Goal: Task Accomplishment & Management: Manage account settings

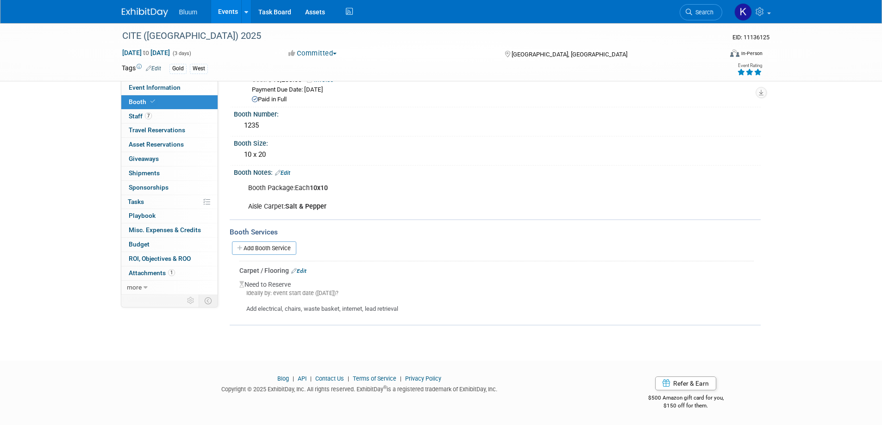
click at [231, 12] on link "Events" at bounding box center [228, 11] width 34 height 23
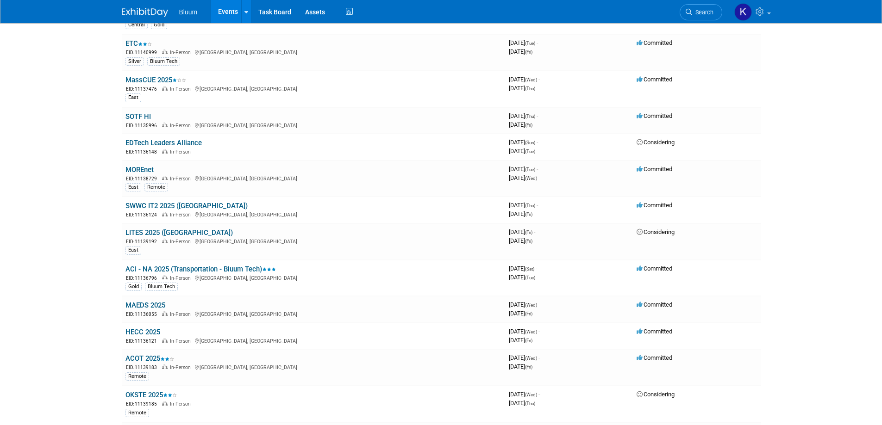
scroll to position [278, 0]
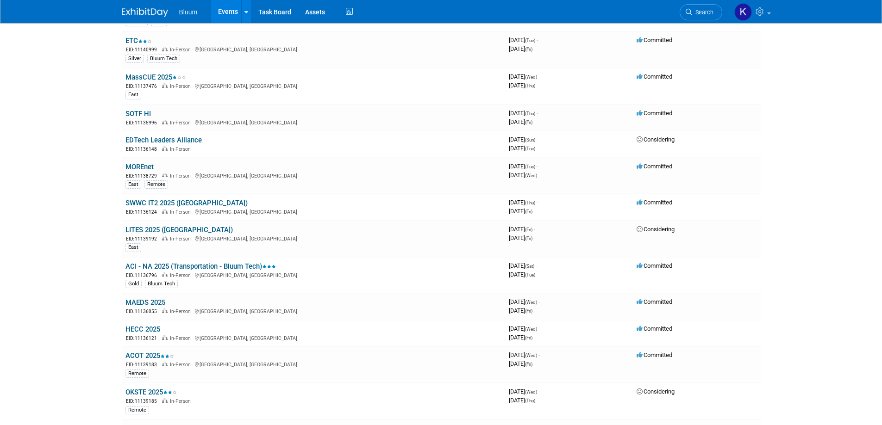
click at [147, 305] on link "MAEDS 2025" at bounding box center [145, 303] width 40 height 8
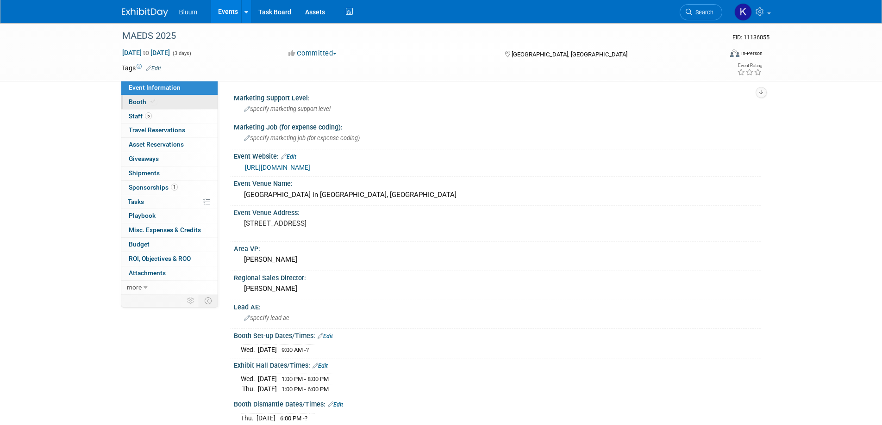
click at [137, 106] on link "Booth" at bounding box center [169, 102] width 96 height 14
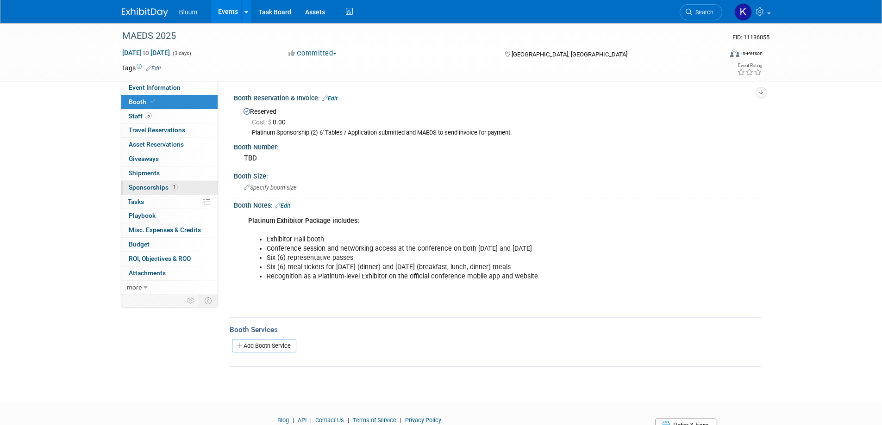
click at [153, 187] on span "Sponsorships 1" at bounding box center [153, 187] width 49 height 7
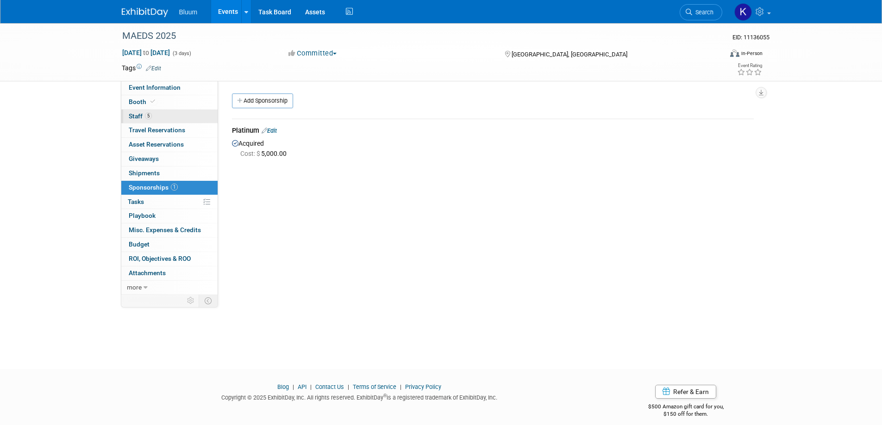
click at [138, 112] on link "5 Staff 5" at bounding box center [169, 117] width 96 height 14
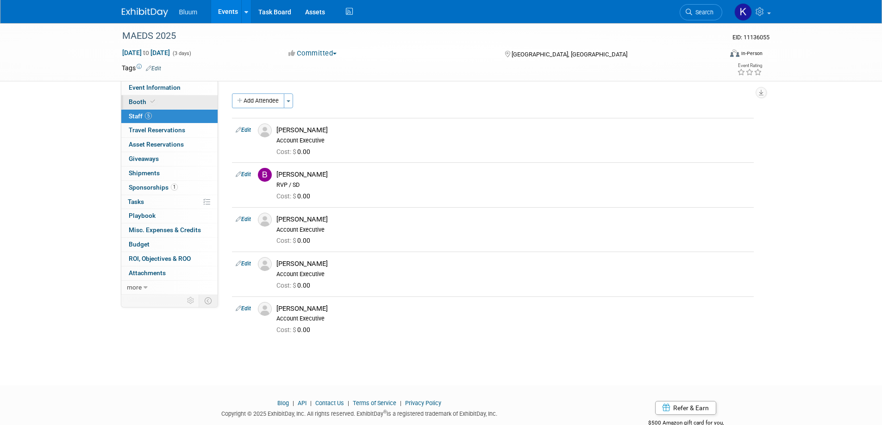
click at [137, 104] on span "Booth" at bounding box center [143, 101] width 28 height 7
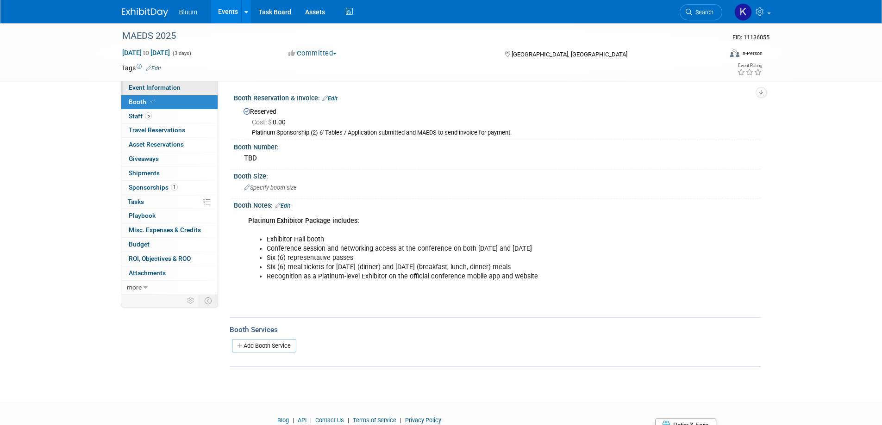
click at [141, 93] on link "Event Information" at bounding box center [169, 88] width 96 height 14
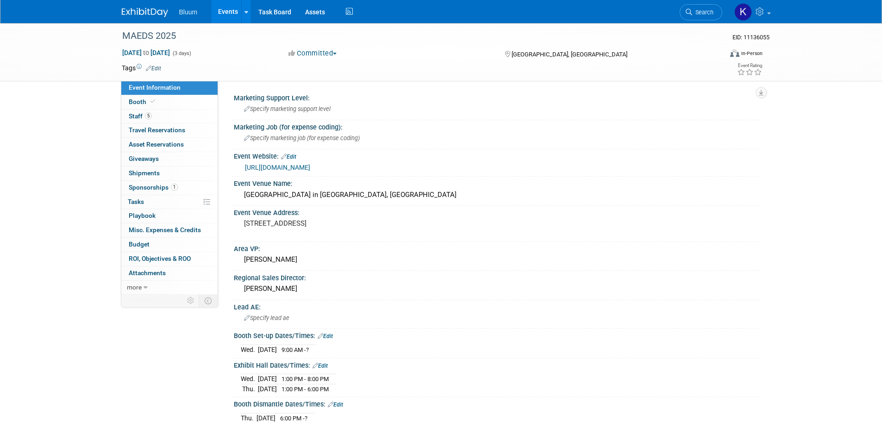
click at [310, 168] on link "https://www.maeds.org/index.php/fall-conference/" at bounding box center [277, 167] width 65 height 7
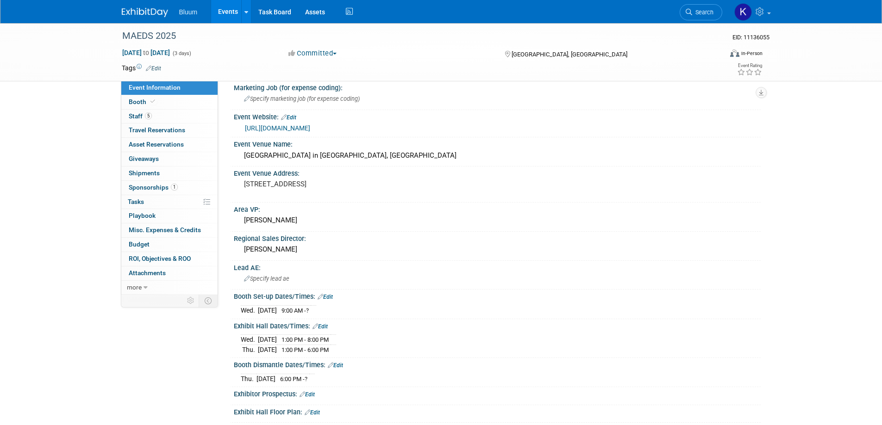
scroll to position [139, 0]
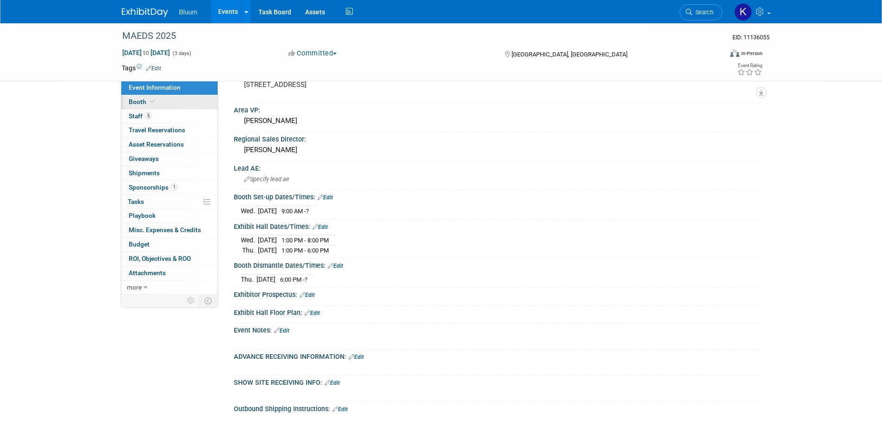
click at [143, 102] on span "Booth" at bounding box center [143, 101] width 28 height 7
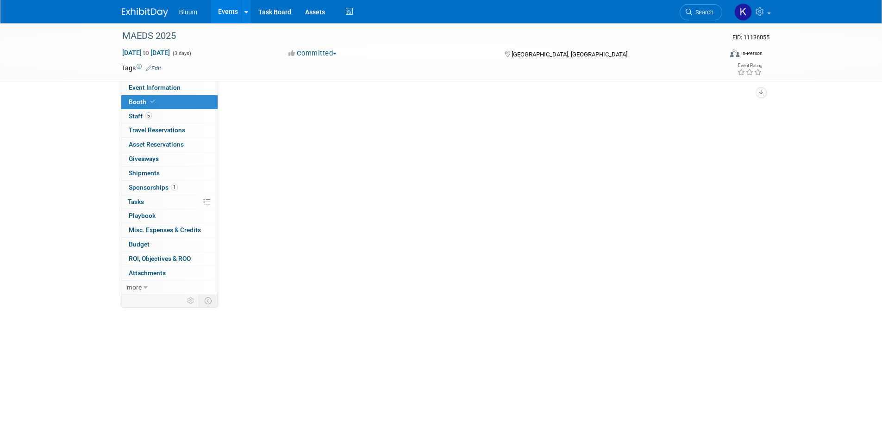
scroll to position [0, 0]
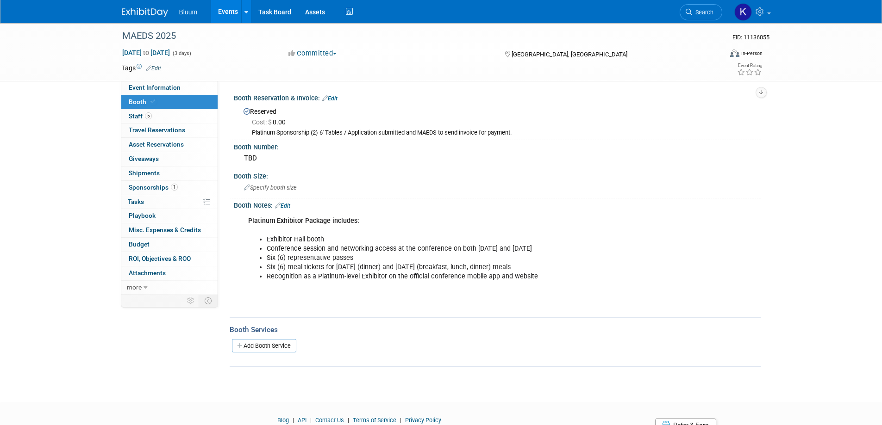
click at [288, 206] on link "Edit" at bounding box center [282, 206] width 15 height 6
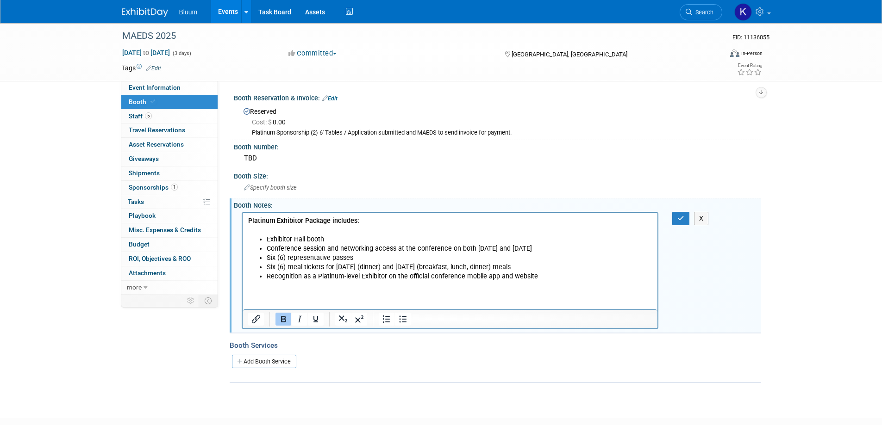
click at [539, 279] on li "Recognition as a Platinum-level Exhibitor on the official conference mobile app…" at bounding box center [459, 276] width 386 height 9
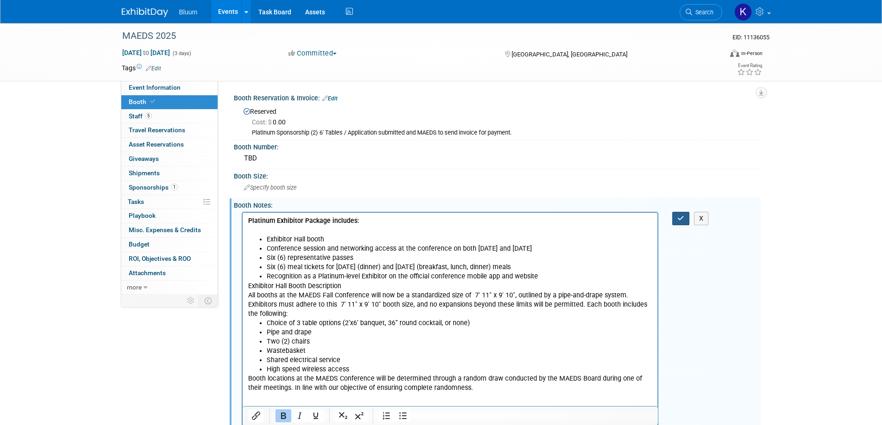
click at [675, 216] on button "button" at bounding box center [680, 218] width 17 height 13
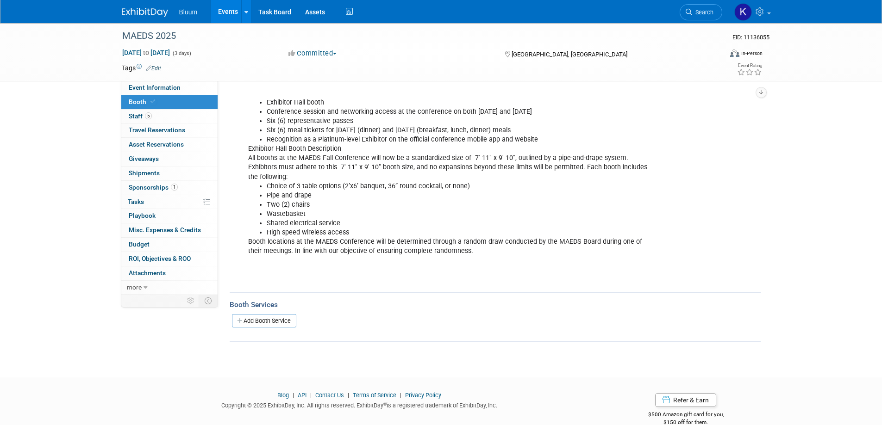
scroll to position [154, 0]
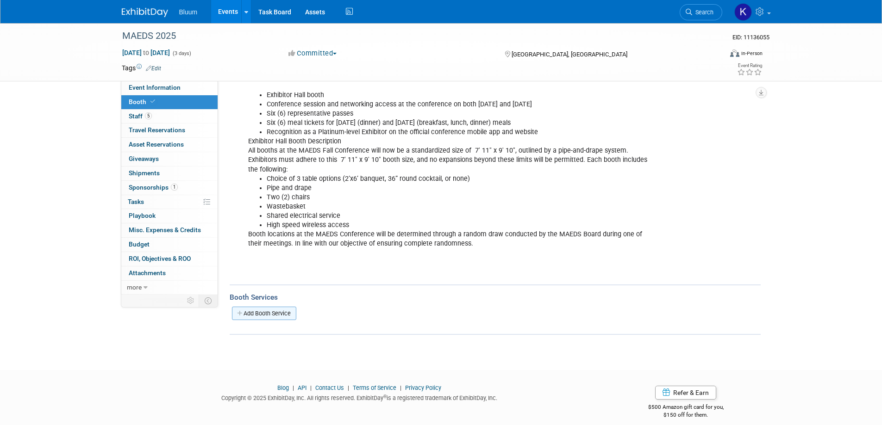
click at [265, 307] on link "Add Booth Service" at bounding box center [264, 313] width 64 height 13
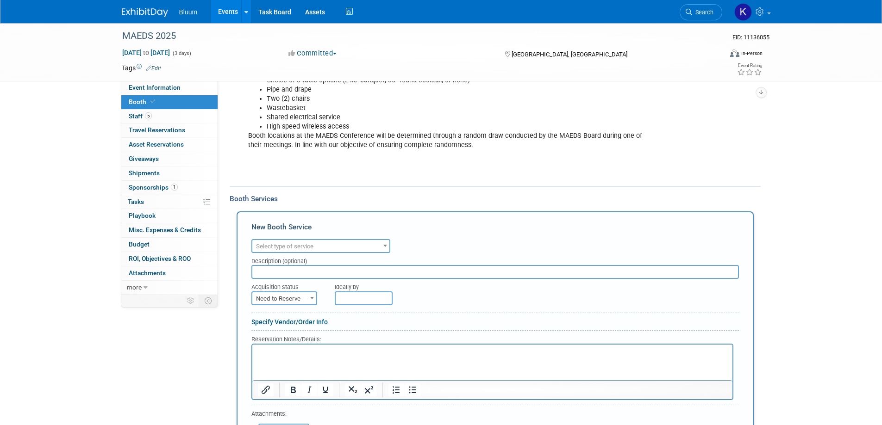
scroll to position [339, 0]
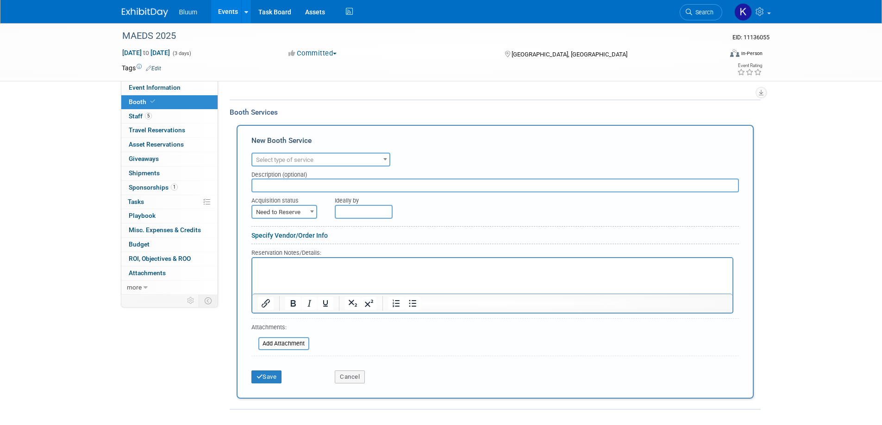
click at [379, 154] on span "Select type of service" at bounding box center [320, 160] width 137 height 13
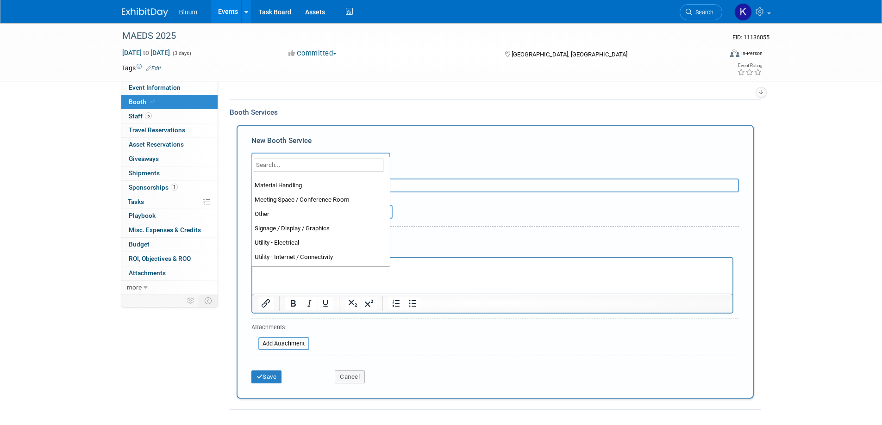
scroll to position [231, 0]
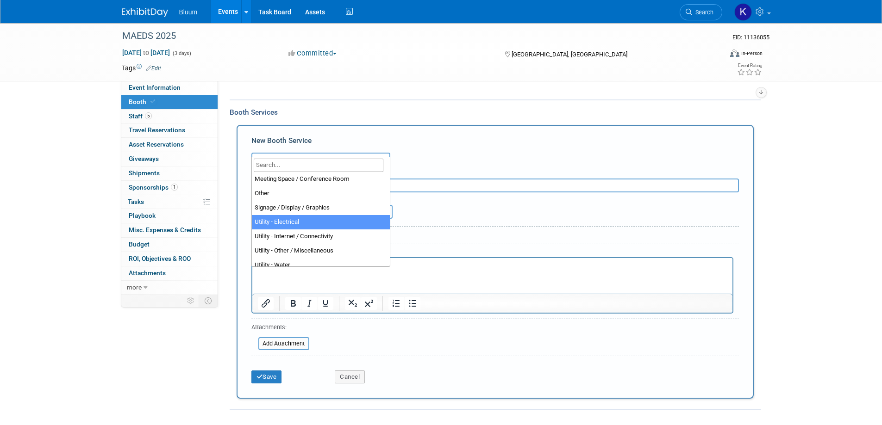
select select "8"
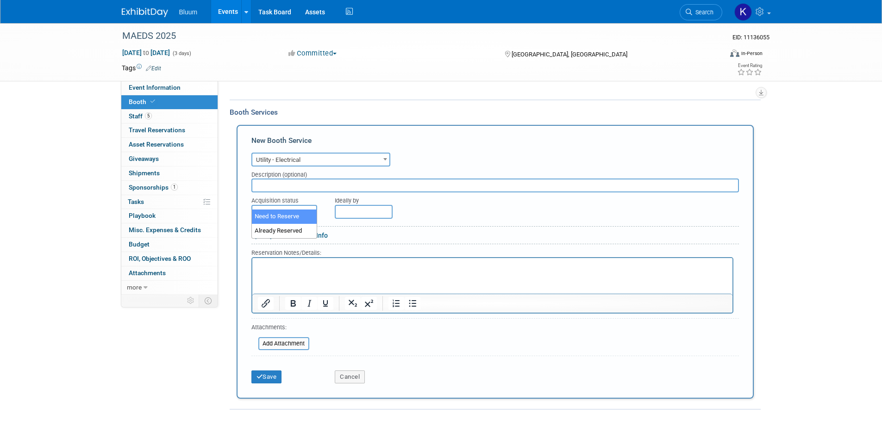
click at [309, 206] on span at bounding box center [311, 212] width 9 height 12
select select "2"
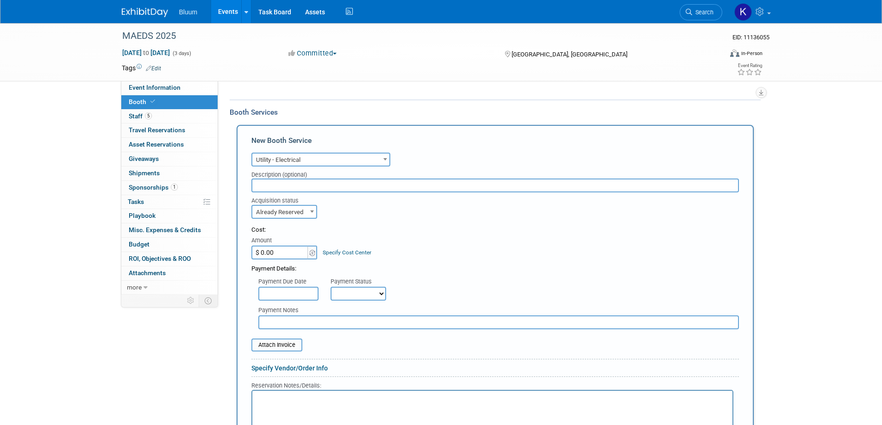
click at [276, 395] on p "Rich Text Area. Press ALT-0 for help." at bounding box center [491, 399] width 469 height 9
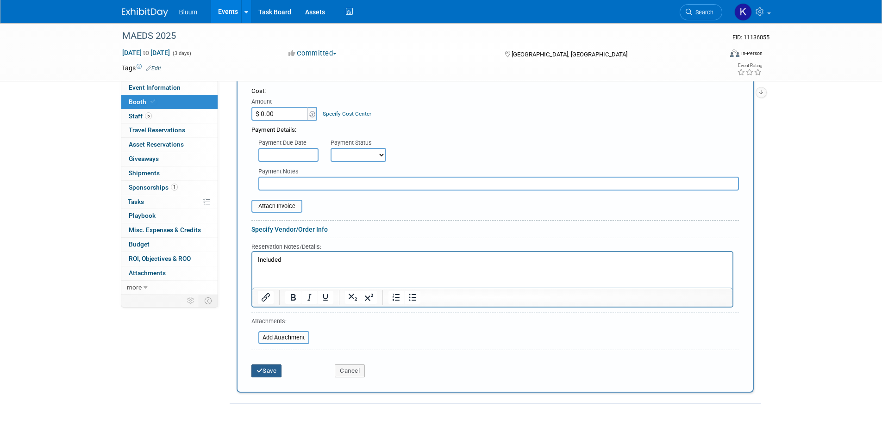
click at [268, 365] on button "Save" at bounding box center [266, 371] width 31 height 13
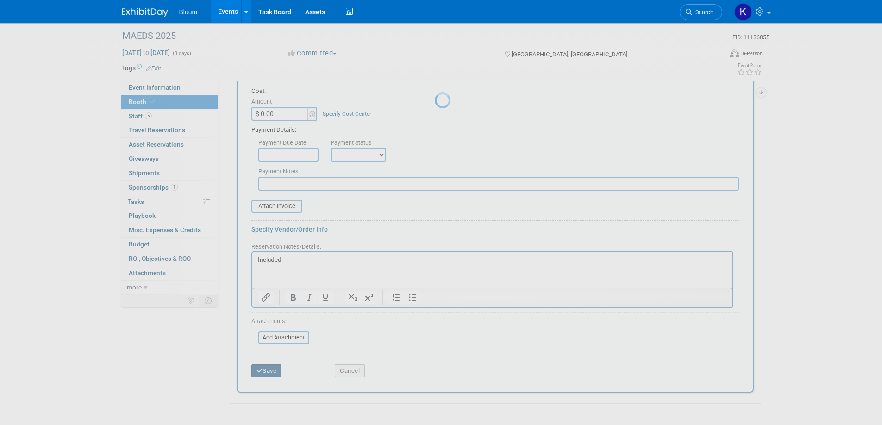
scroll to position [213, 0]
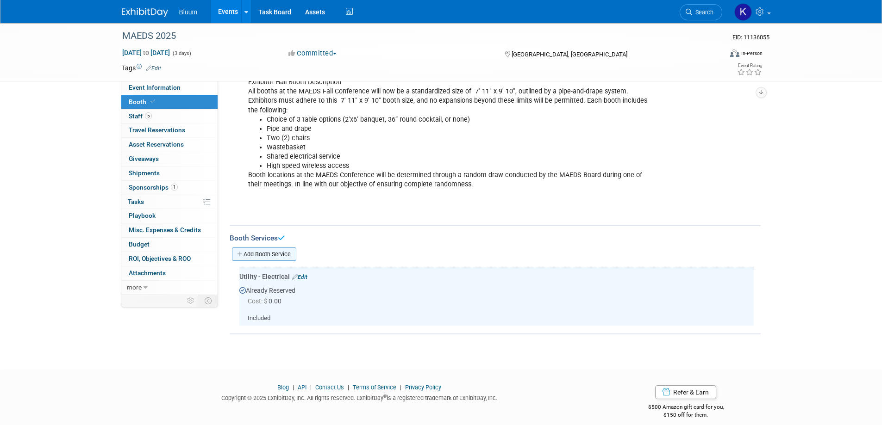
click at [279, 248] on link "Add Booth Service" at bounding box center [264, 254] width 64 height 13
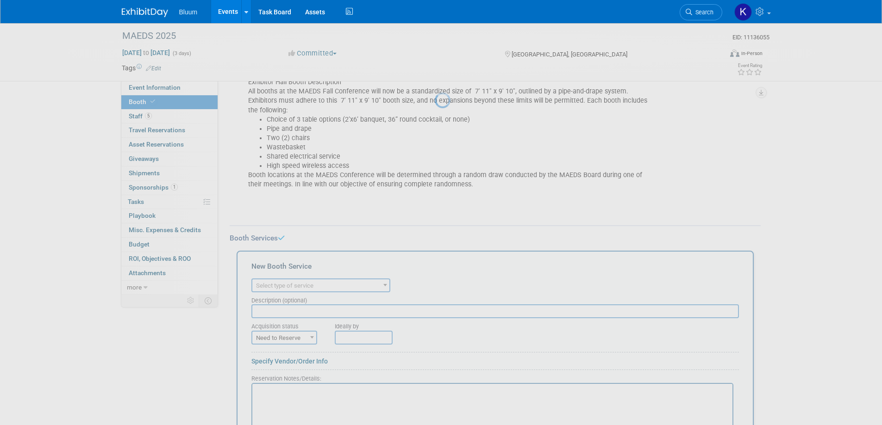
scroll to position [0, 0]
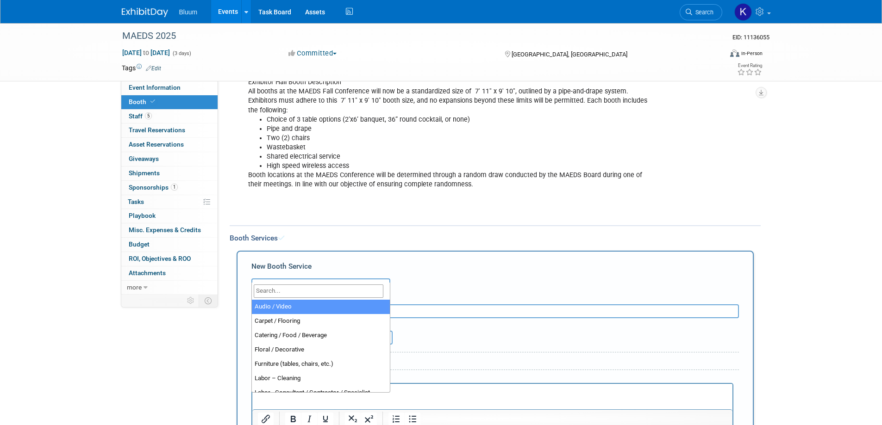
click at [296, 282] on span "Select type of service" at bounding box center [284, 285] width 57 height 7
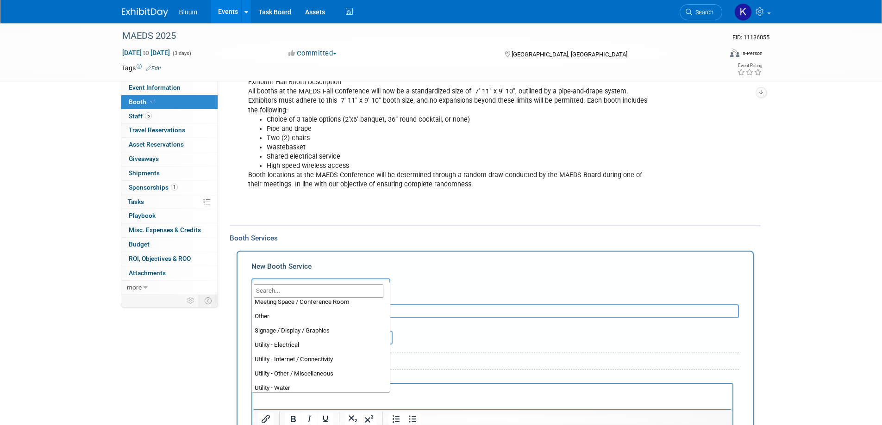
scroll to position [237, 0]
select select "18"
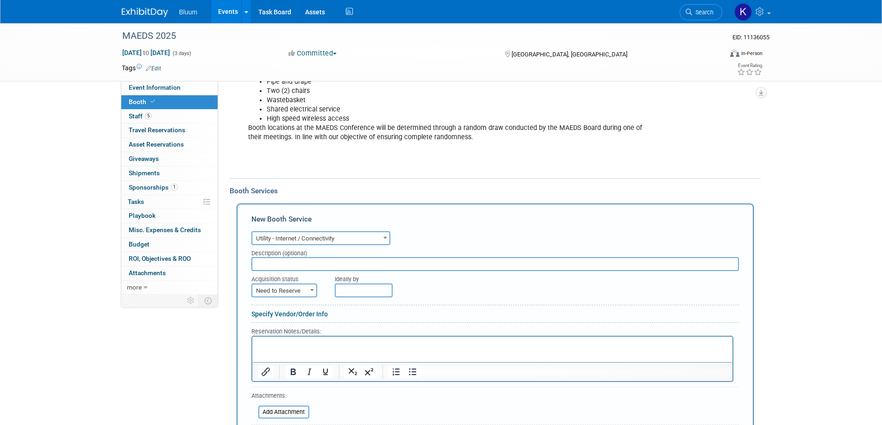
scroll to position [306, 0]
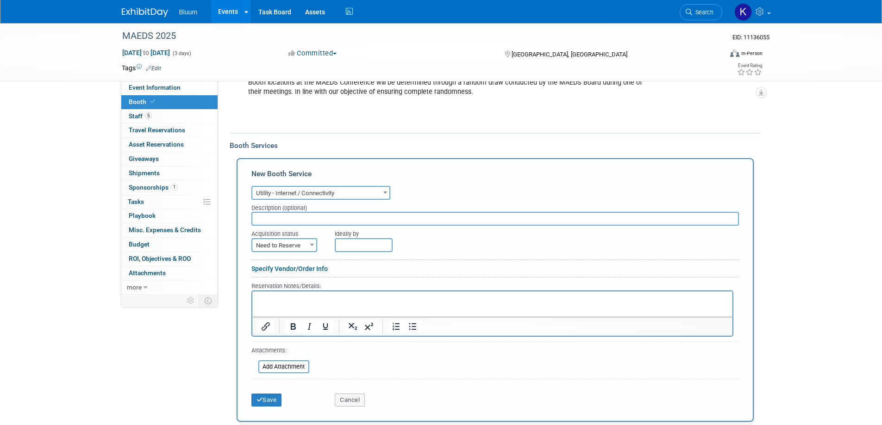
click at [307, 239] on span at bounding box center [311, 245] width 9 height 12
select select "2"
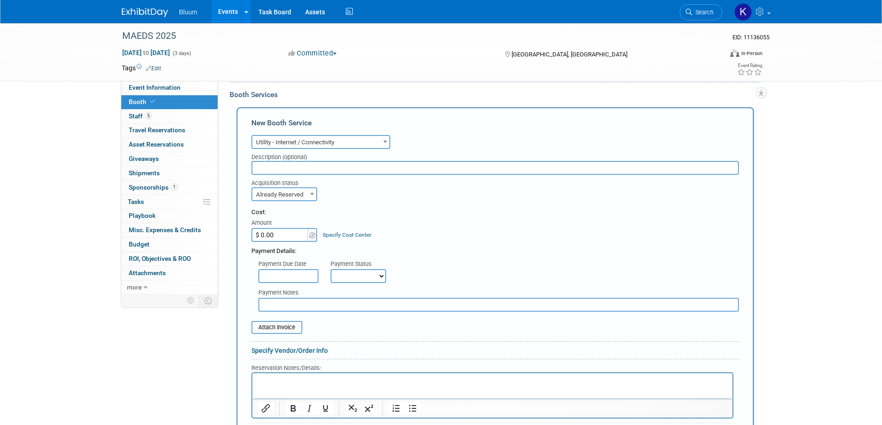
scroll to position [444, 0]
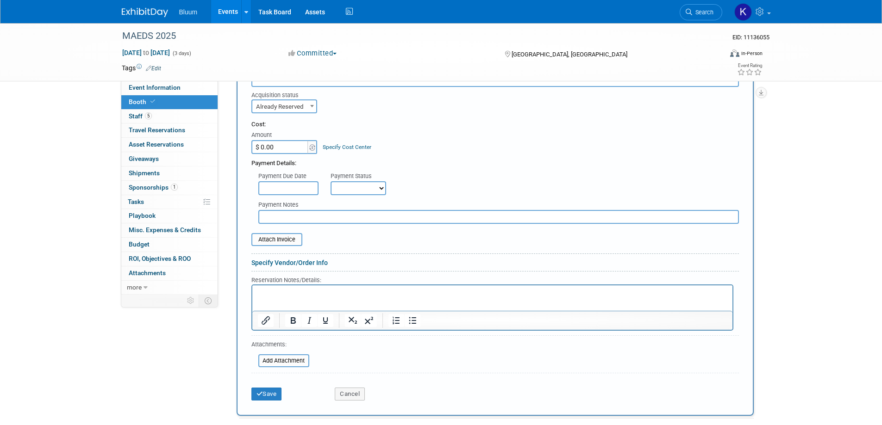
click at [278, 297] on p "Rich Text Area. Press ALT-0 for help." at bounding box center [491, 293] width 469 height 9
click at [269, 388] on button "Save" at bounding box center [266, 394] width 31 height 13
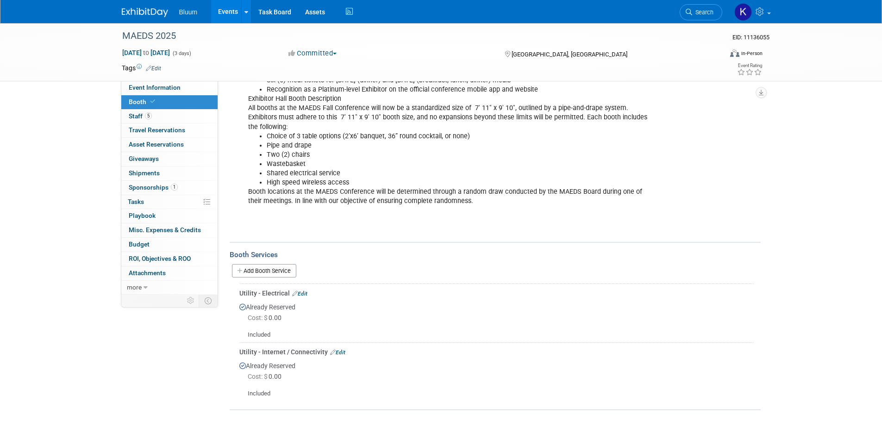
scroll to position [272, 0]
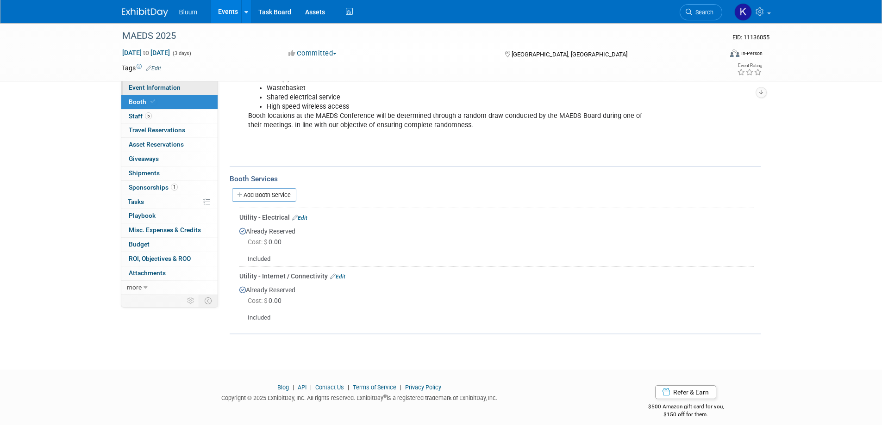
click at [172, 87] on span "Event Information" at bounding box center [155, 87] width 52 height 7
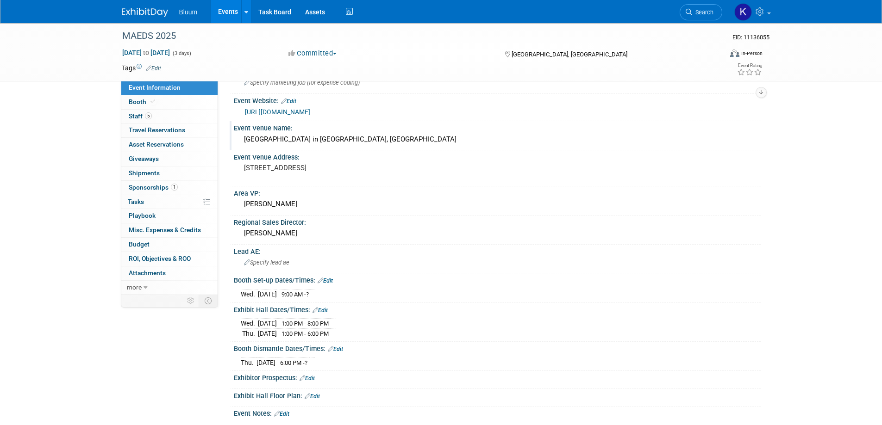
scroll to position [139, 0]
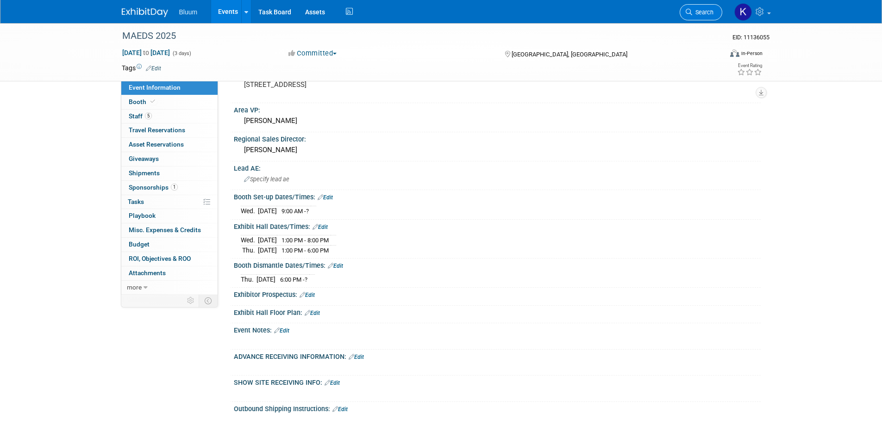
click at [705, 12] on span "Search" at bounding box center [702, 12] width 21 height 7
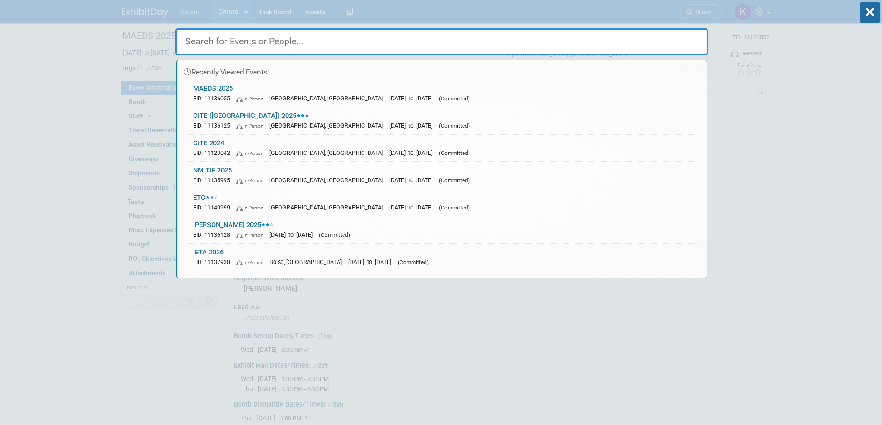
click at [336, 44] on input "text" at bounding box center [441, 41] width 532 height 27
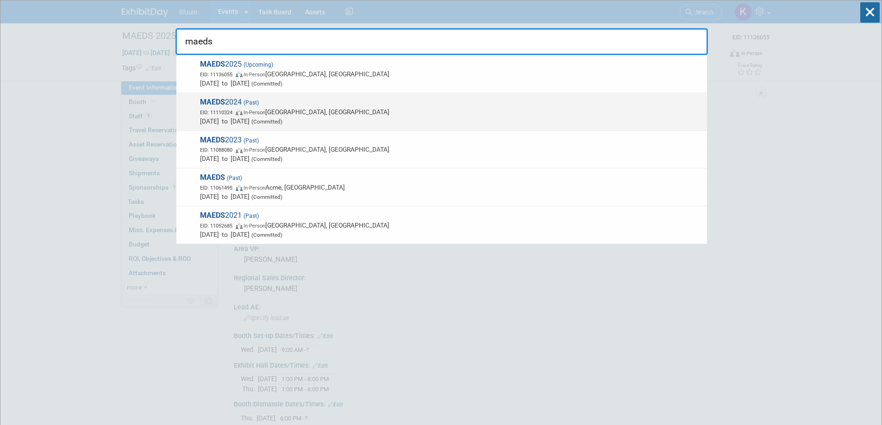
type input "maeds"
click at [242, 110] on img at bounding box center [240, 113] width 8 height 6
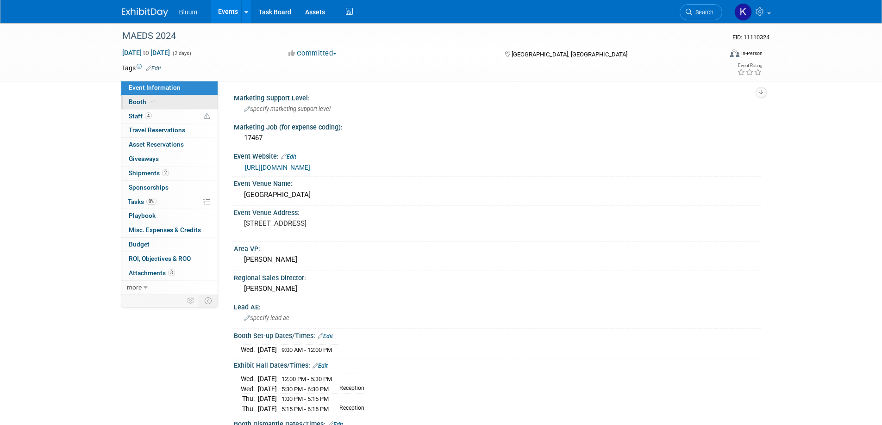
click at [133, 106] on link "Booth" at bounding box center [169, 102] width 96 height 14
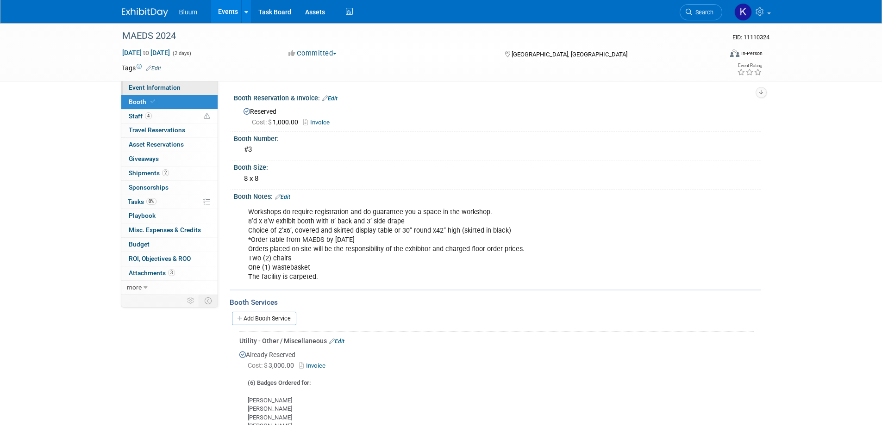
click at [157, 85] on span "Event Information" at bounding box center [155, 87] width 52 height 7
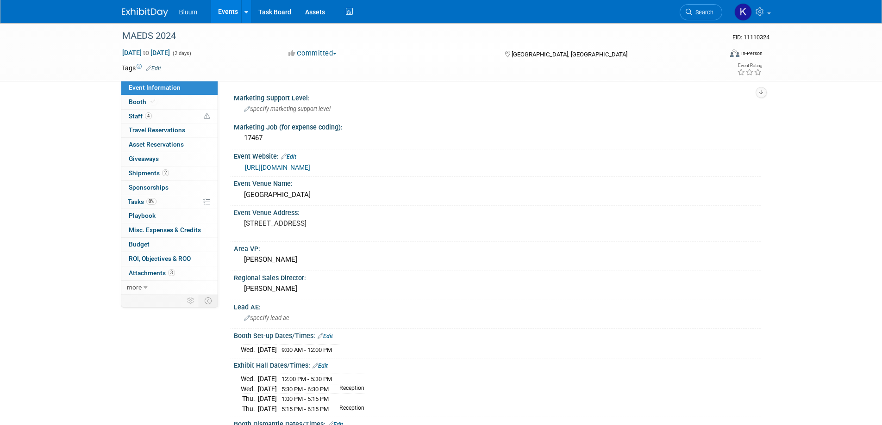
click at [229, 12] on link "Events" at bounding box center [228, 11] width 34 height 23
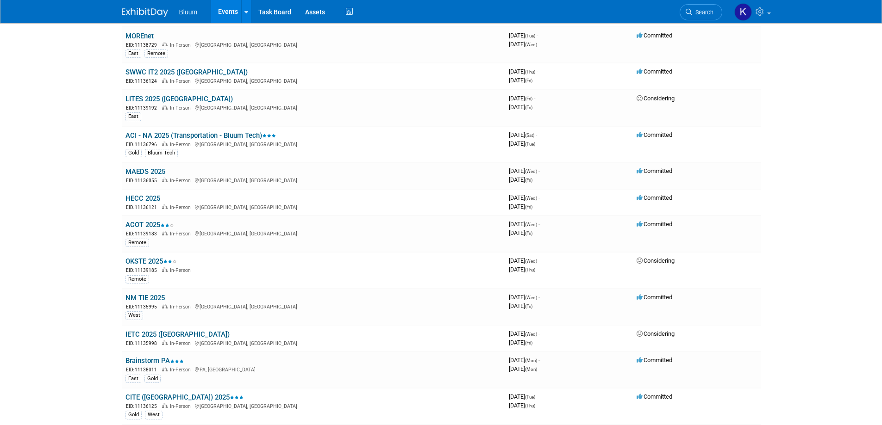
scroll to position [417, 0]
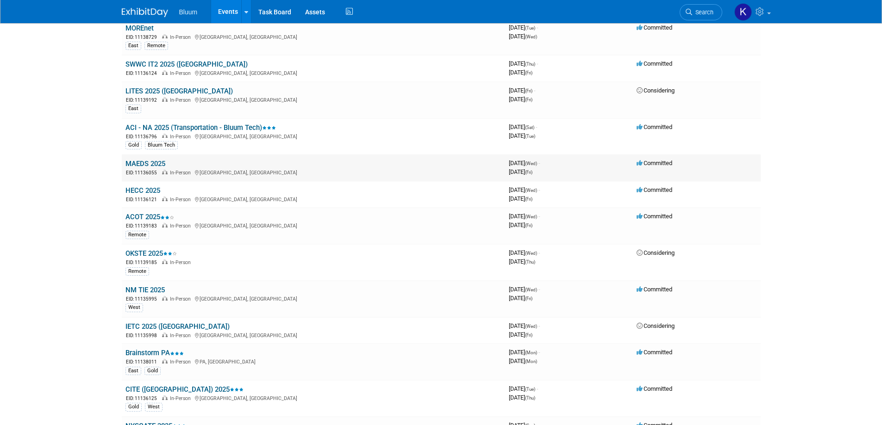
click at [154, 168] on link "MAEDS 2025" at bounding box center [145, 164] width 40 height 8
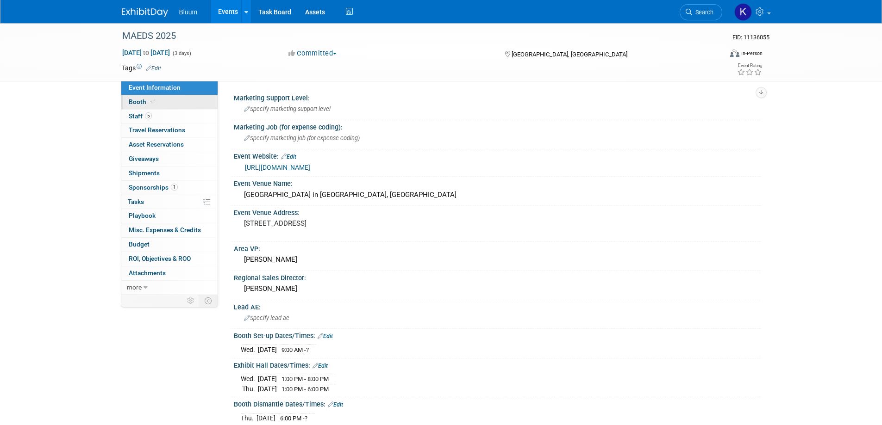
click at [135, 104] on span "Booth" at bounding box center [143, 101] width 28 height 7
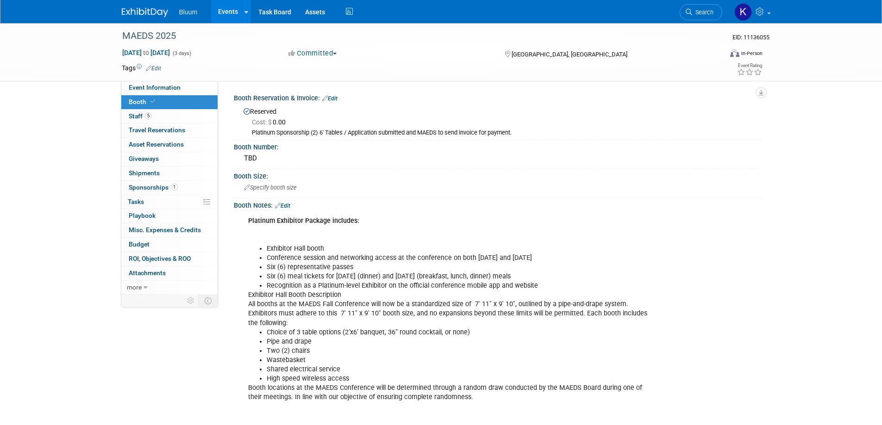
click at [290, 204] on link "Edit" at bounding box center [282, 206] width 15 height 6
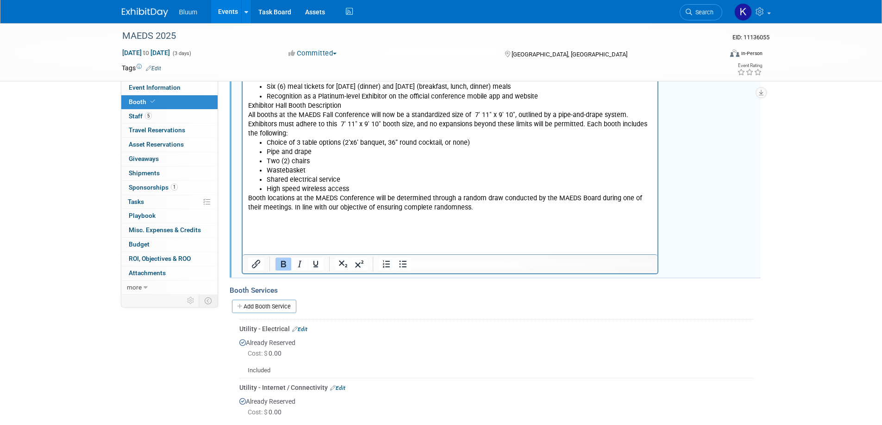
scroll to position [231, 0]
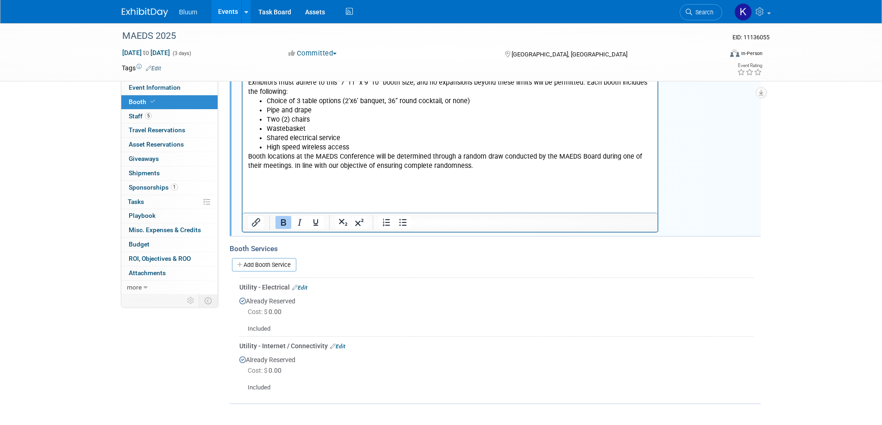
click at [306, 176] on p "Booth locations at the MAEDS Conference will be determined through a random dra…" at bounding box center [450, 175] width 405 height 46
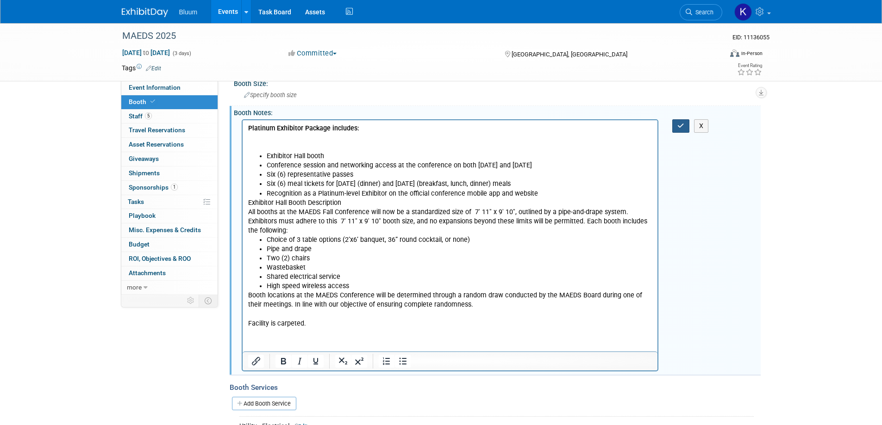
click at [686, 129] on button "button" at bounding box center [680, 125] width 17 height 13
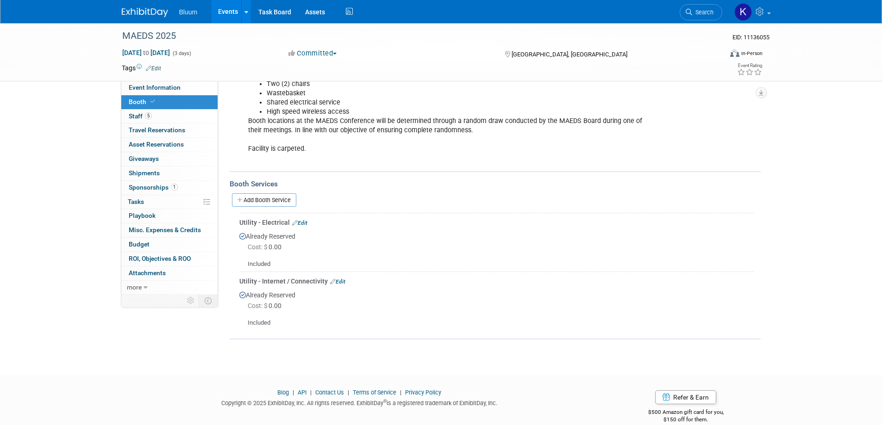
scroll to position [281, 0]
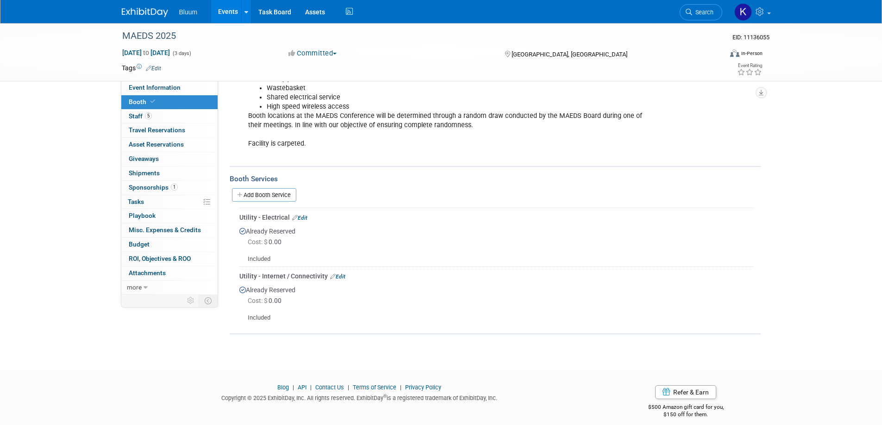
click at [231, 14] on link "Events" at bounding box center [228, 11] width 34 height 23
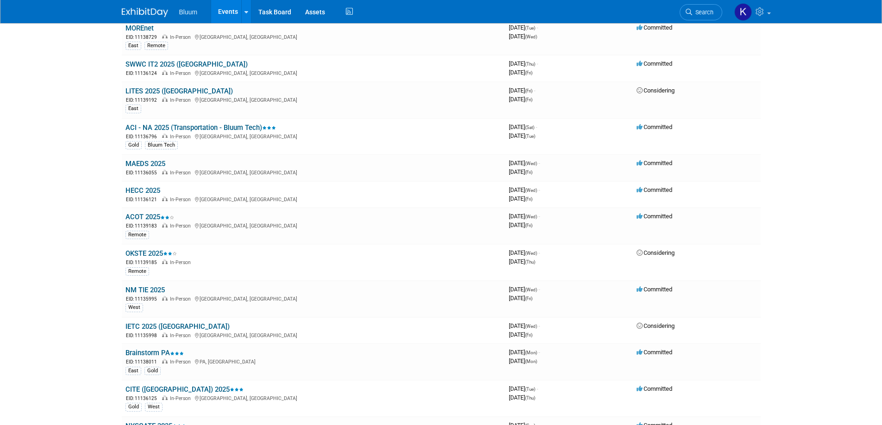
scroll to position [463, 0]
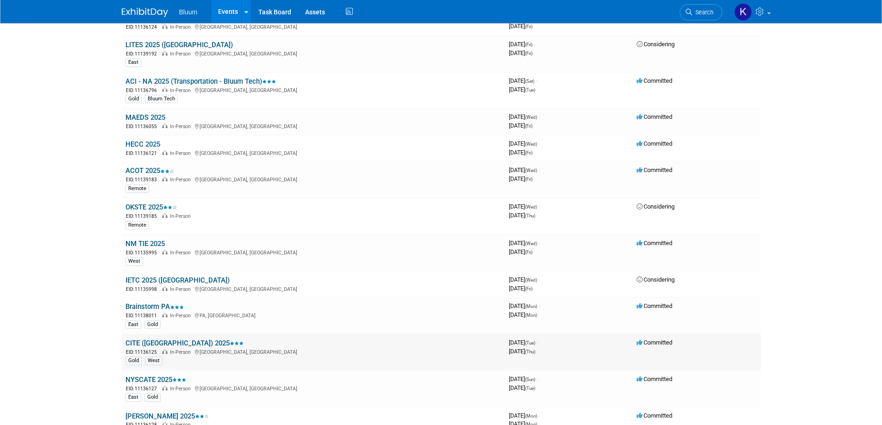
click at [156, 346] on link "CITE ([GEOGRAPHIC_DATA]) 2025" at bounding box center [184, 343] width 118 height 8
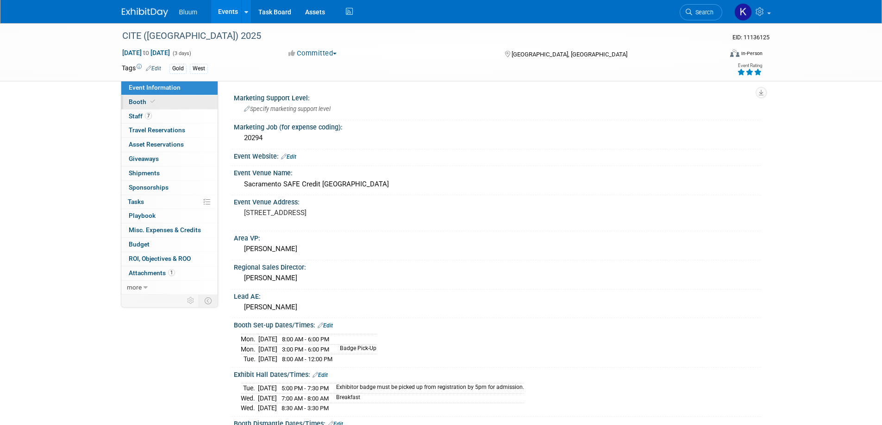
click at [150, 101] on icon at bounding box center [152, 101] width 5 height 5
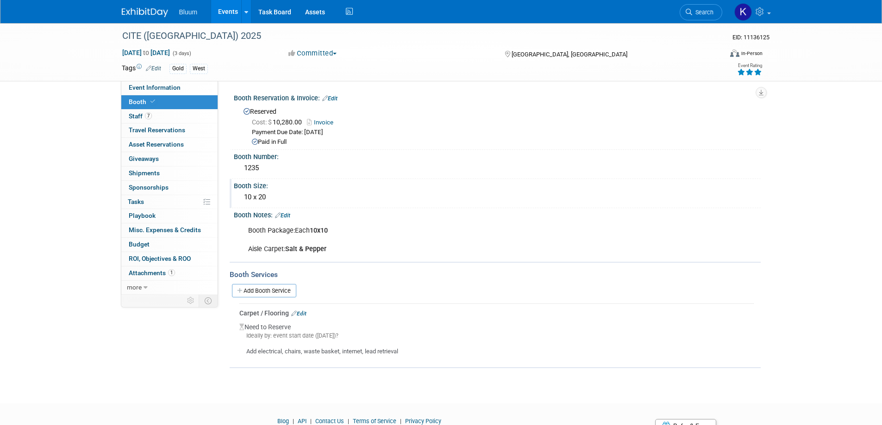
scroll to position [43, 0]
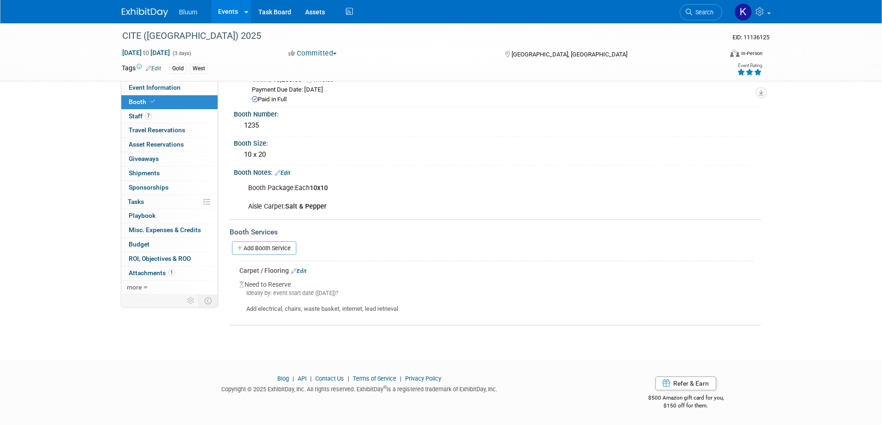
click at [222, 12] on link "Events" at bounding box center [228, 11] width 34 height 23
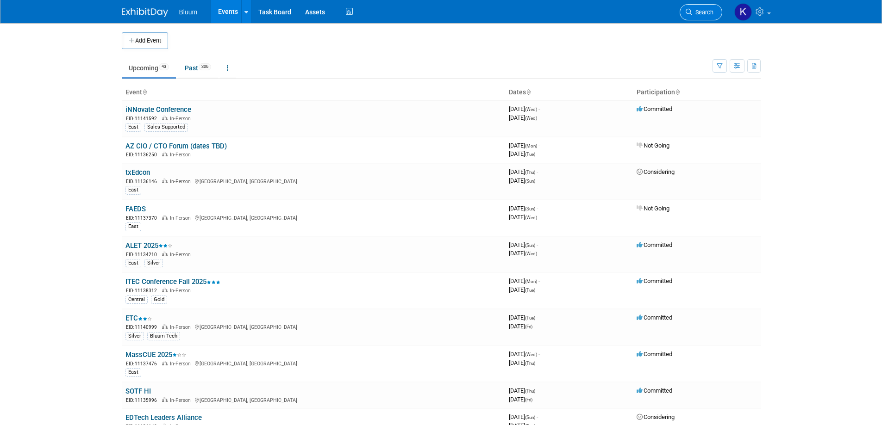
click at [699, 8] on link "Search" at bounding box center [701, 12] width 43 height 16
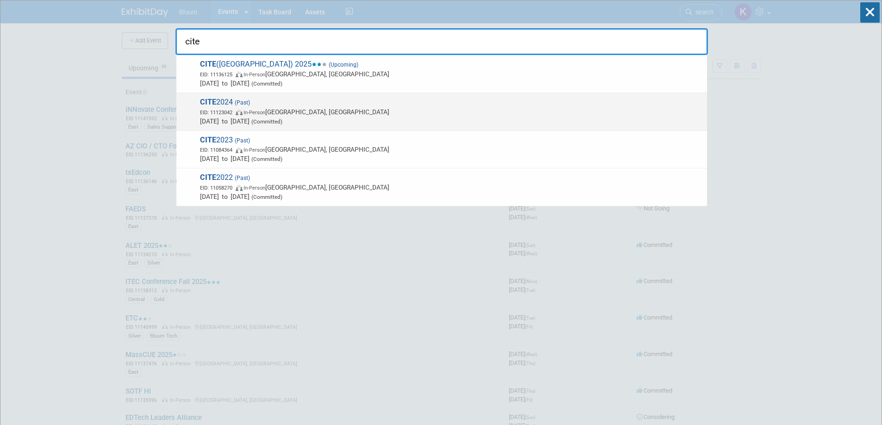
type input "cite"
click at [223, 106] on span "CITE 2024 (Past) [GEOGRAPHIC_DATA]: 11123042 In-Person [GEOGRAPHIC_DATA], [GEOG…" at bounding box center [449, 112] width 505 height 28
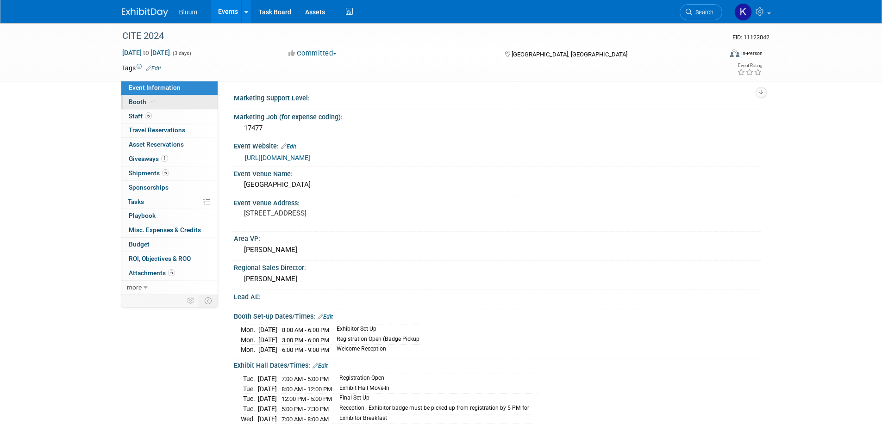
click at [137, 105] on span "Booth" at bounding box center [143, 101] width 28 height 7
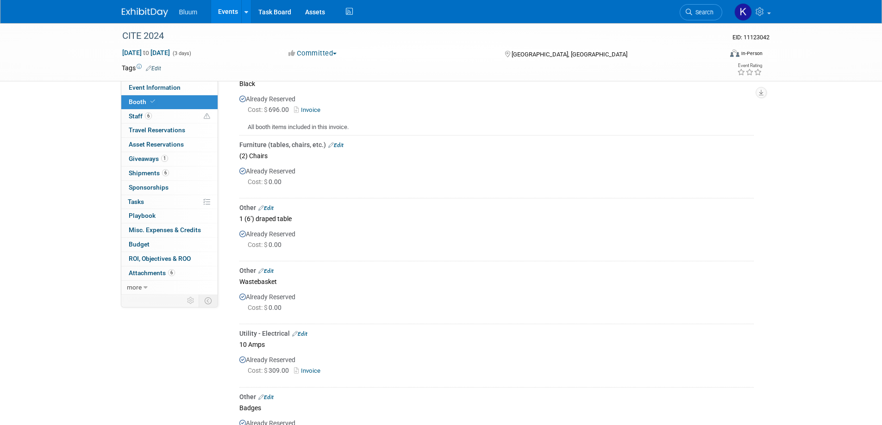
scroll to position [139, 0]
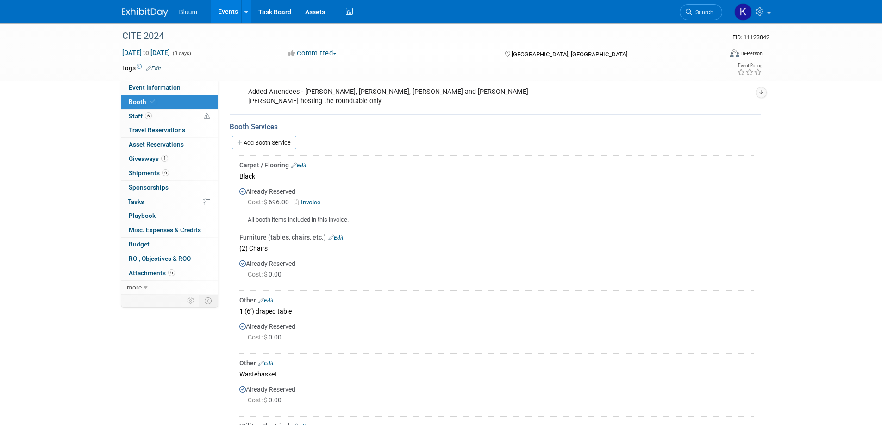
click at [308, 199] on link "Invoice" at bounding box center [309, 202] width 30 height 7
click at [223, 7] on link "Events" at bounding box center [228, 11] width 34 height 23
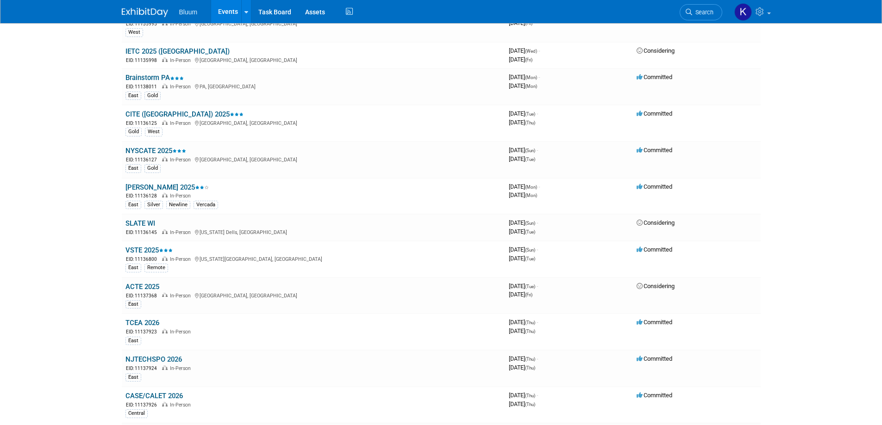
scroll to position [669, 0]
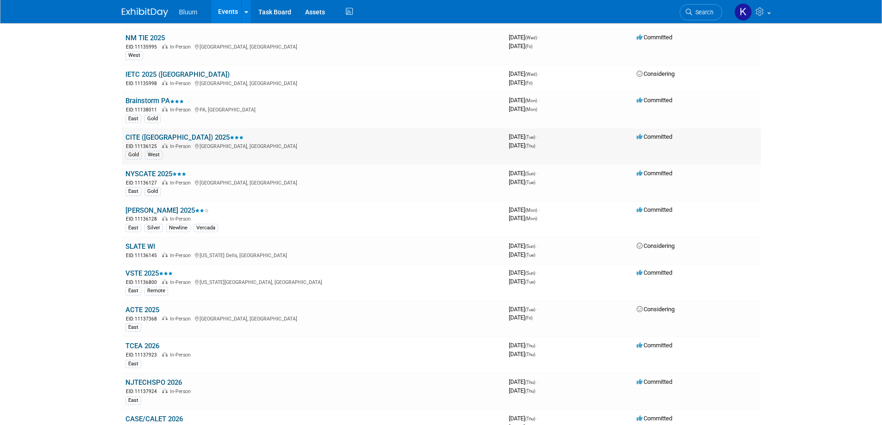
click at [161, 136] on link "CITE ([GEOGRAPHIC_DATA]) 2025" at bounding box center [184, 137] width 118 height 8
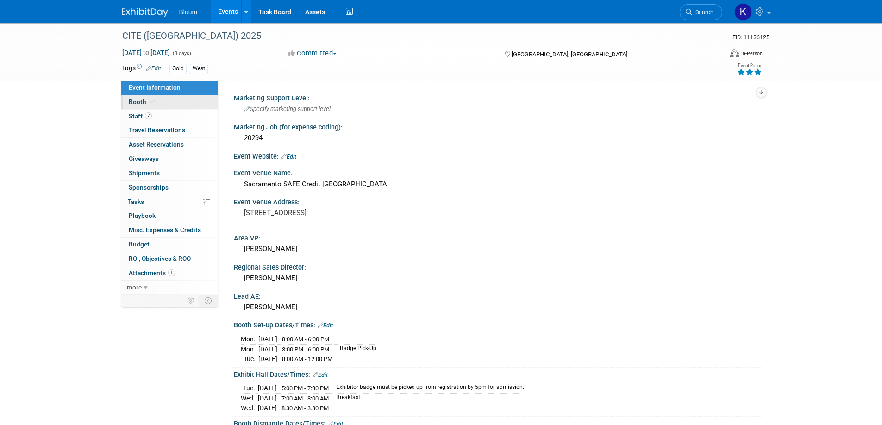
click at [131, 95] on link "Booth" at bounding box center [169, 102] width 96 height 14
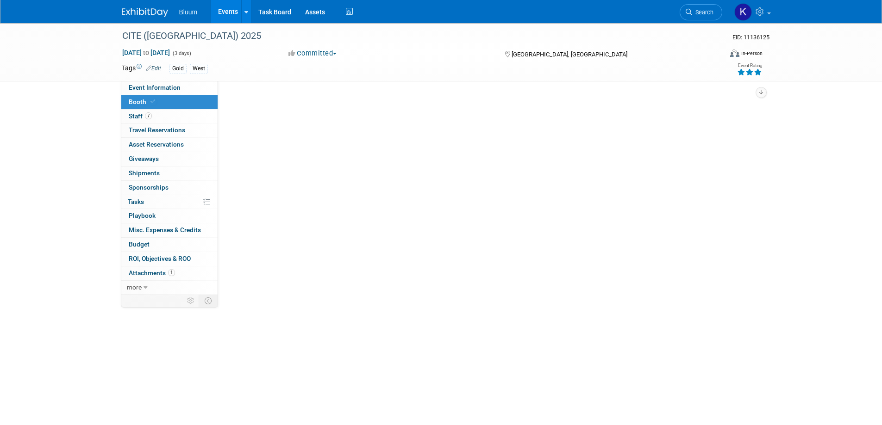
click at [131, 95] on link "Booth" at bounding box center [169, 102] width 96 height 14
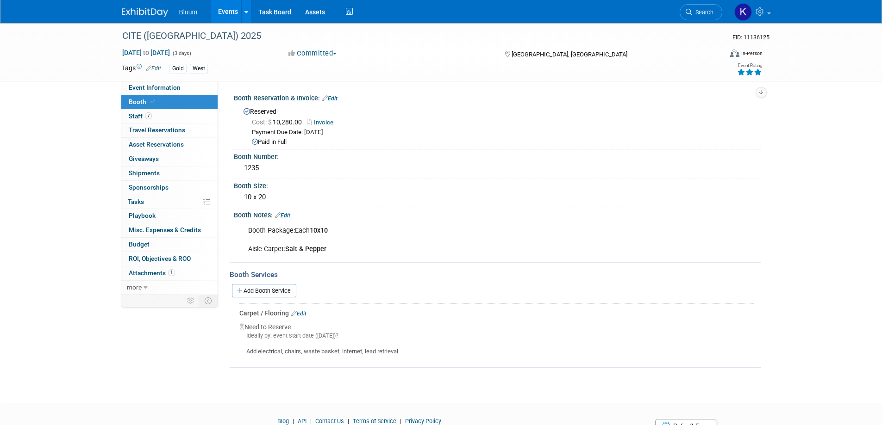
click at [228, 10] on link "Events" at bounding box center [228, 11] width 34 height 23
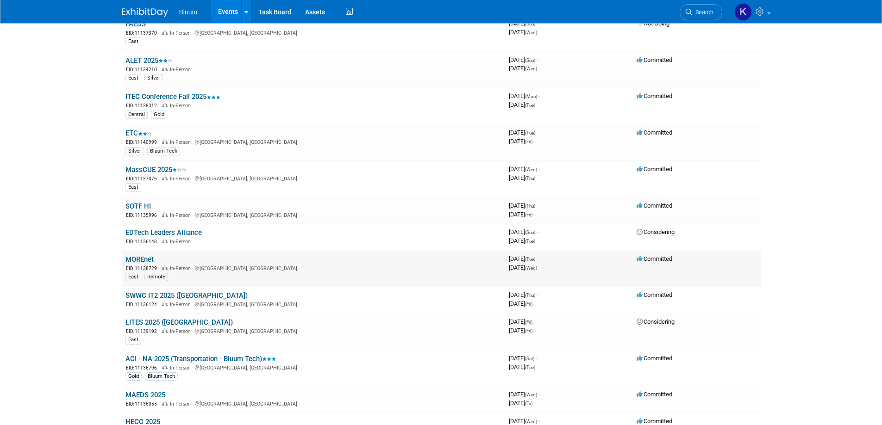
scroll to position [231, 0]
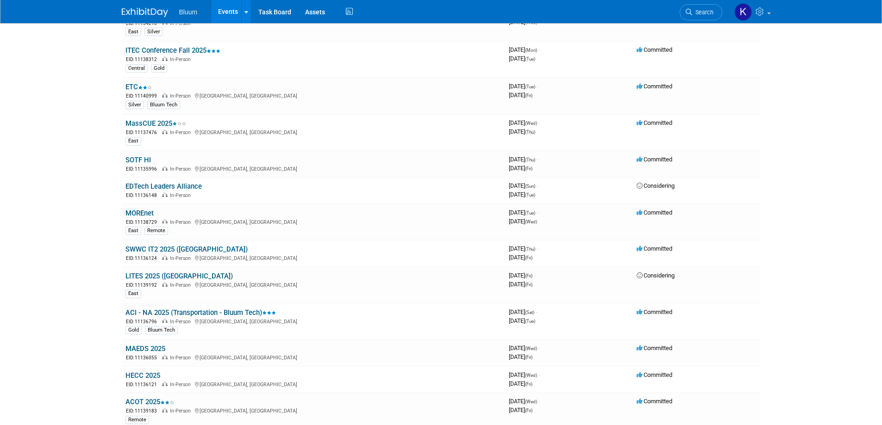
click at [139, 348] on link "MAEDS 2025" at bounding box center [145, 349] width 40 height 8
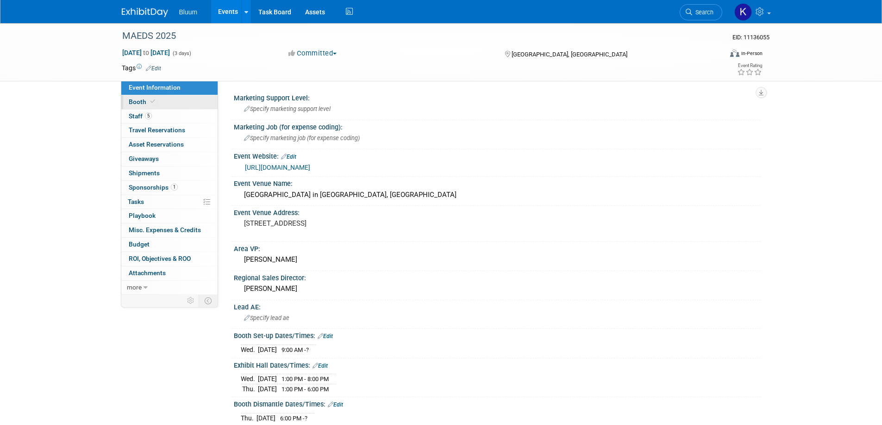
click at [137, 106] on link "Booth" at bounding box center [169, 102] width 96 height 14
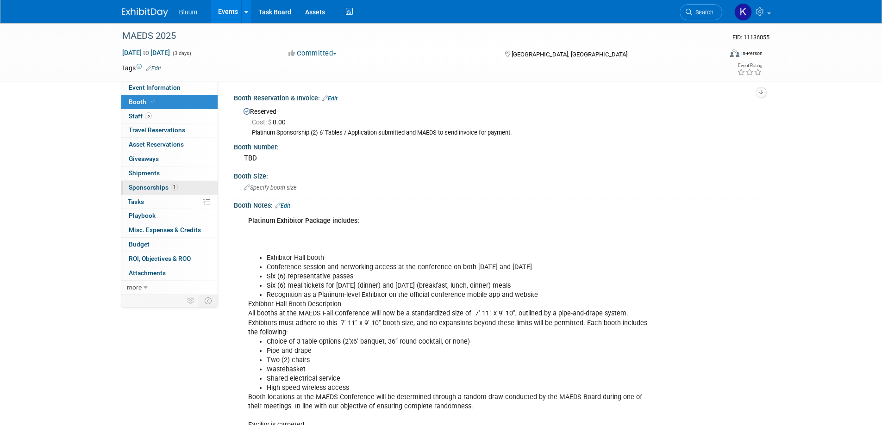
click at [140, 186] on span "Sponsorships 1" at bounding box center [153, 187] width 49 height 7
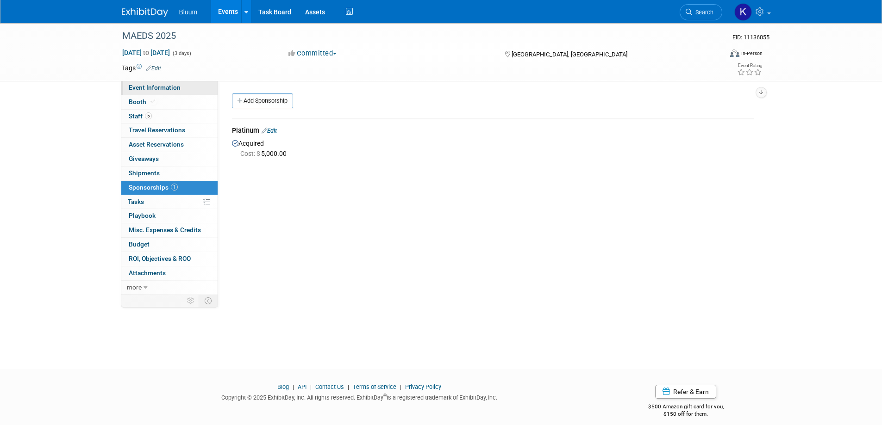
click at [146, 89] on span "Event Information" at bounding box center [155, 87] width 52 height 7
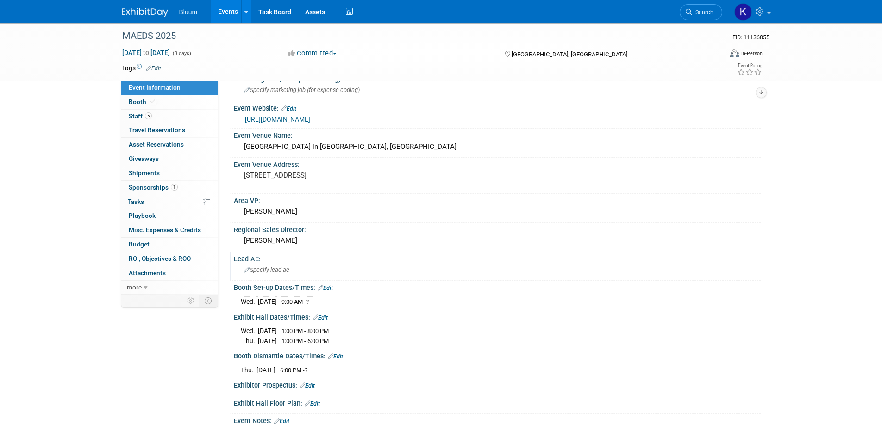
scroll to position [93, 0]
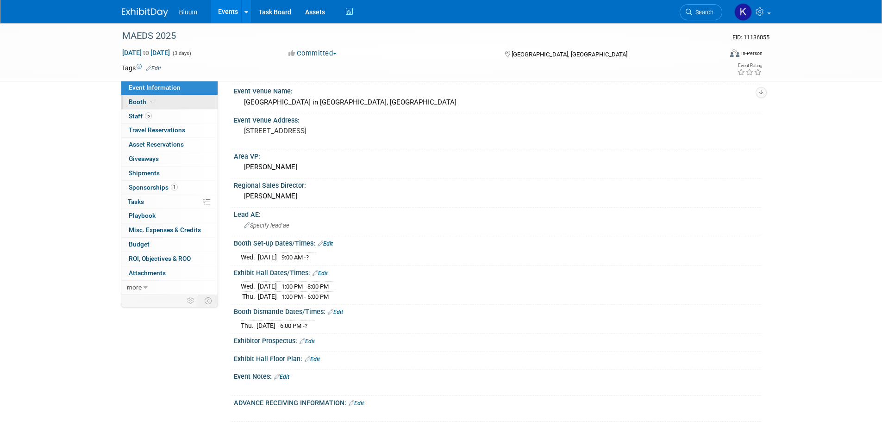
click at [133, 101] on span "Booth" at bounding box center [143, 101] width 28 height 7
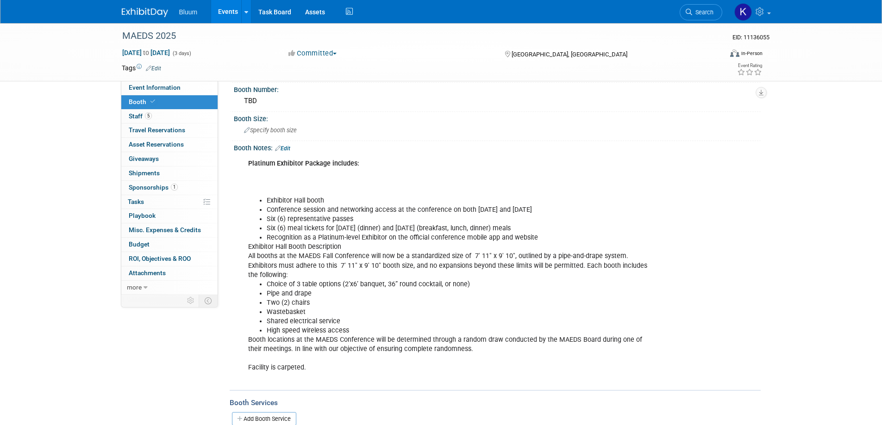
scroll to position [0, 0]
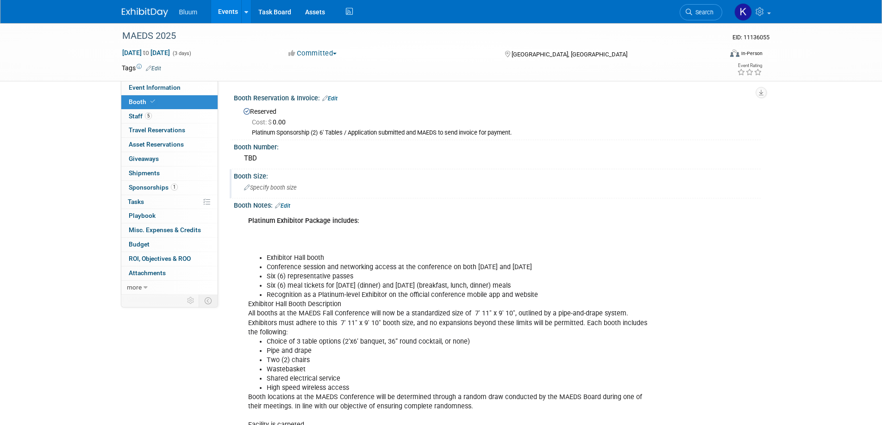
click at [268, 188] on span "Specify booth size" at bounding box center [270, 187] width 53 height 7
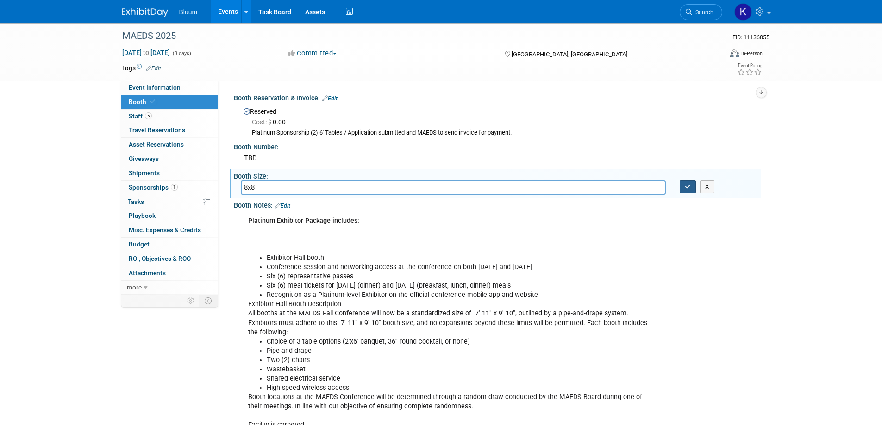
type input "8x8"
click at [682, 186] on button "button" at bounding box center [688, 187] width 17 height 13
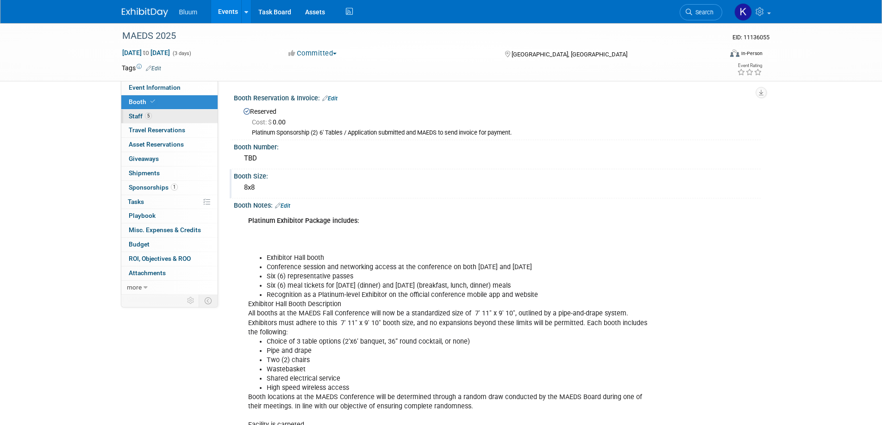
click at [125, 115] on link "5 Staff 5" at bounding box center [169, 117] width 96 height 14
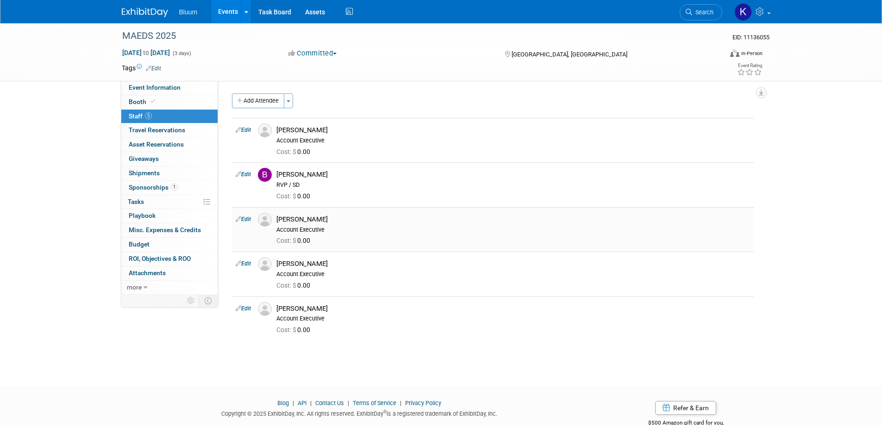
click at [247, 218] on link "Edit" at bounding box center [243, 219] width 15 height 6
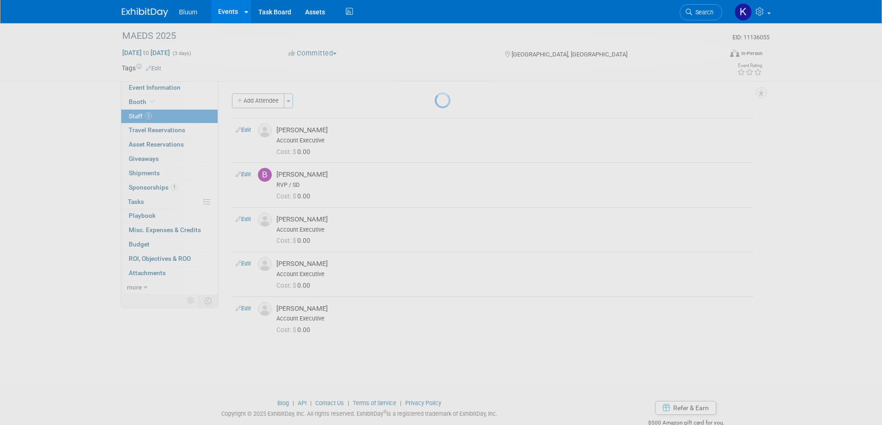
select select "0e151144-257e-4775-ba26-e0b7c0957fa8"
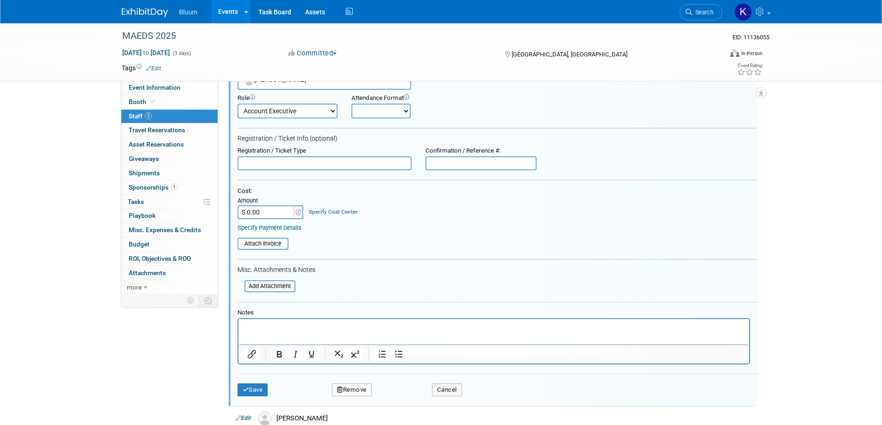
scroll to position [241, 0]
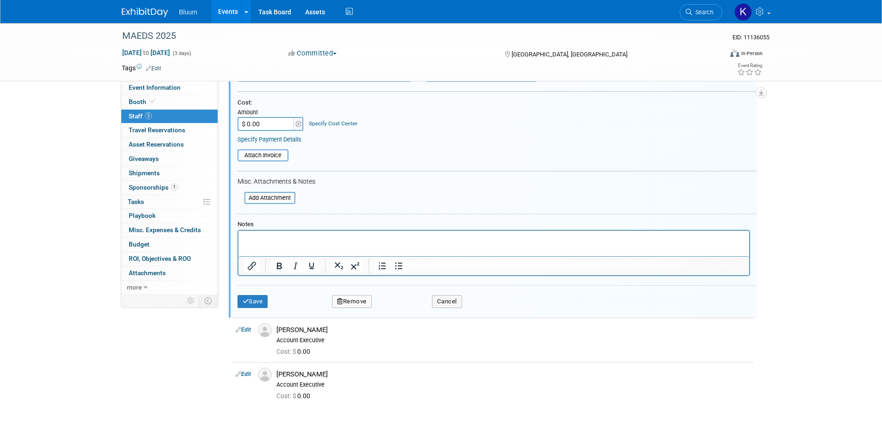
click at [364, 303] on button "Remove" at bounding box center [352, 301] width 40 height 13
click at [392, 306] on link "Yes" at bounding box center [402, 309] width 27 height 15
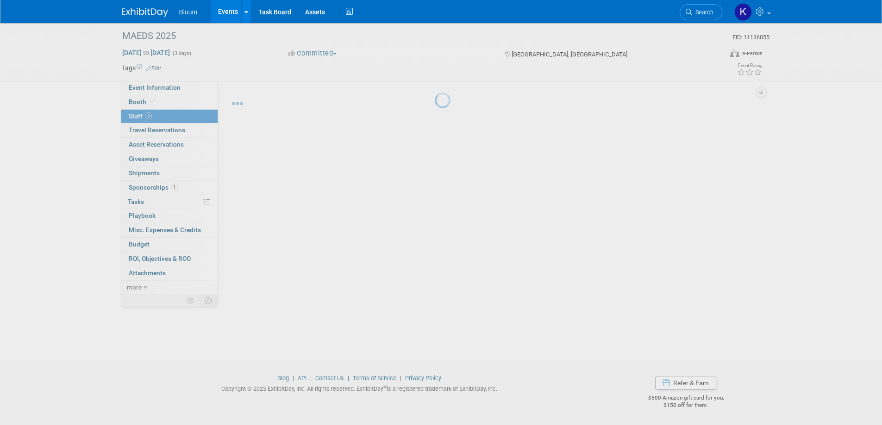
scroll to position [9, 0]
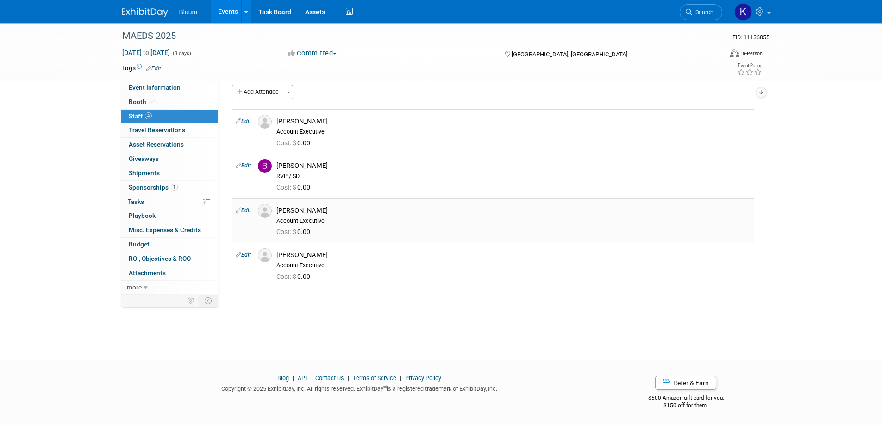
click at [249, 212] on link "Edit" at bounding box center [243, 210] width 15 height 6
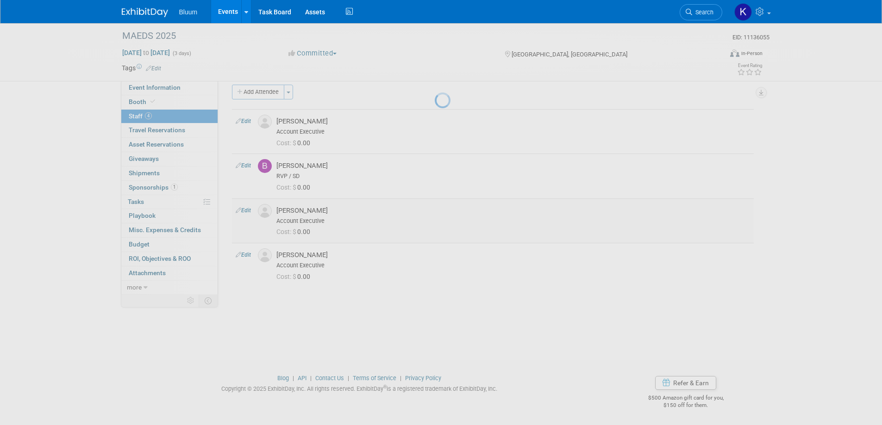
select select "c50ed5c4-254b-4092-b960-5ec3daae95e7"
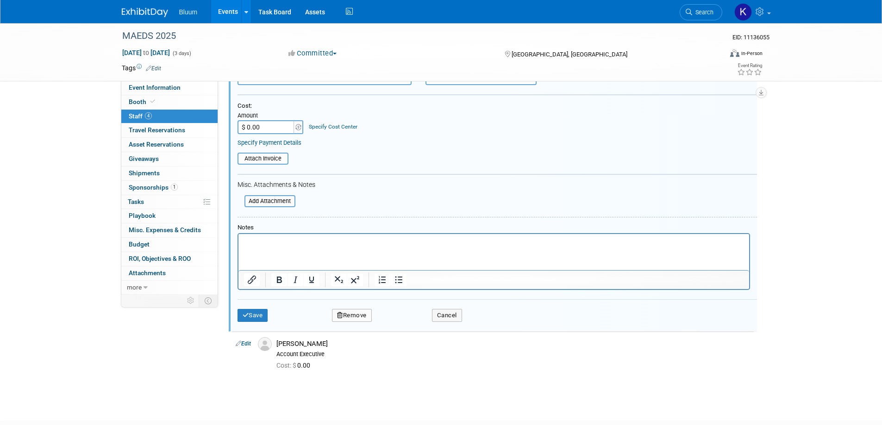
scroll to position [241, 0]
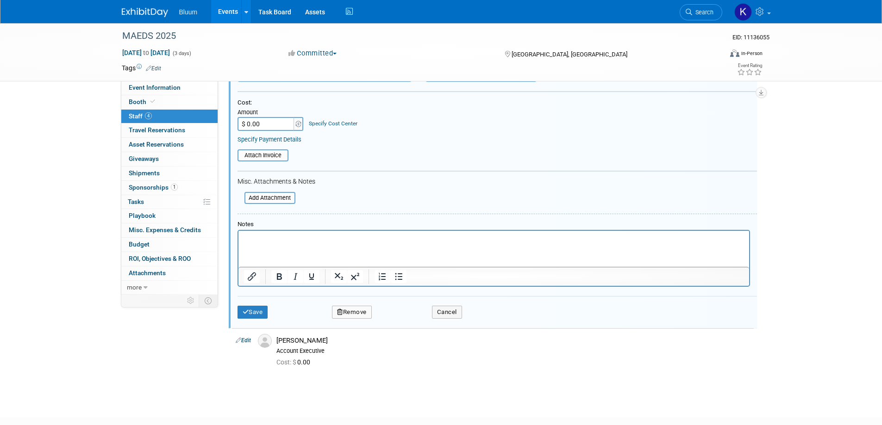
click at [349, 313] on button "Remove" at bounding box center [352, 312] width 40 height 13
click at [404, 320] on link "Yes" at bounding box center [402, 320] width 27 height 15
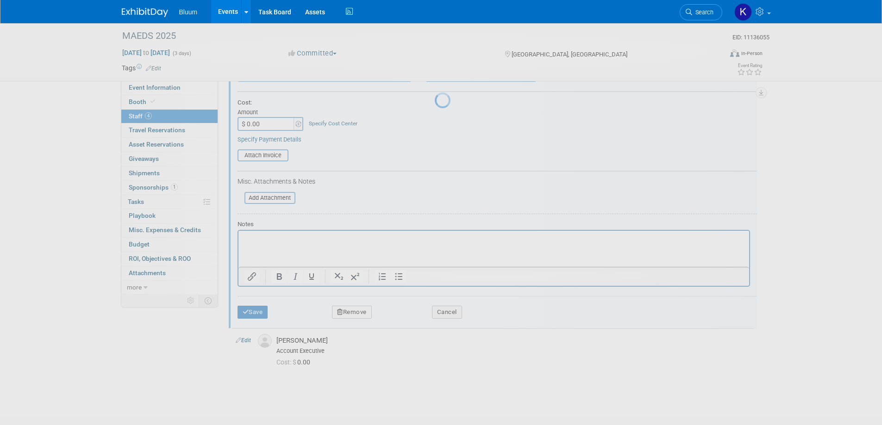
scroll to position [9, 0]
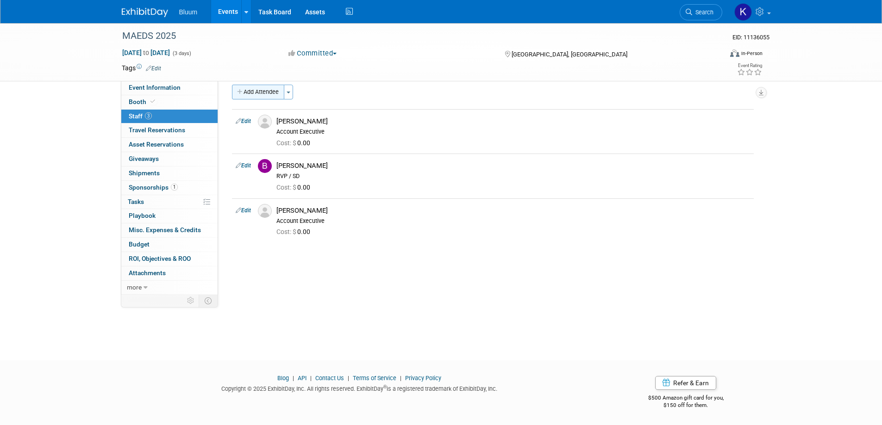
click at [262, 94] on button "Add Attendee" at bounding box center [258, 92] width 52 height 15
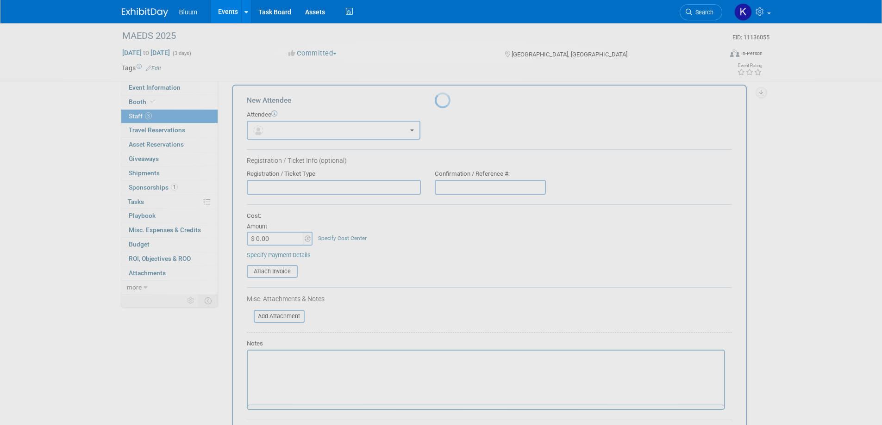
scroll to position [0, 0]
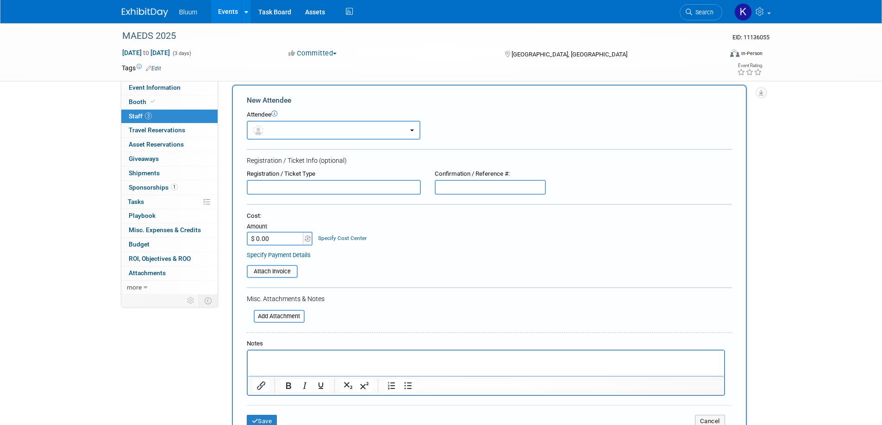
click at [298, 128] on button "button" at bounding box center [334, 130] width 174 height 19
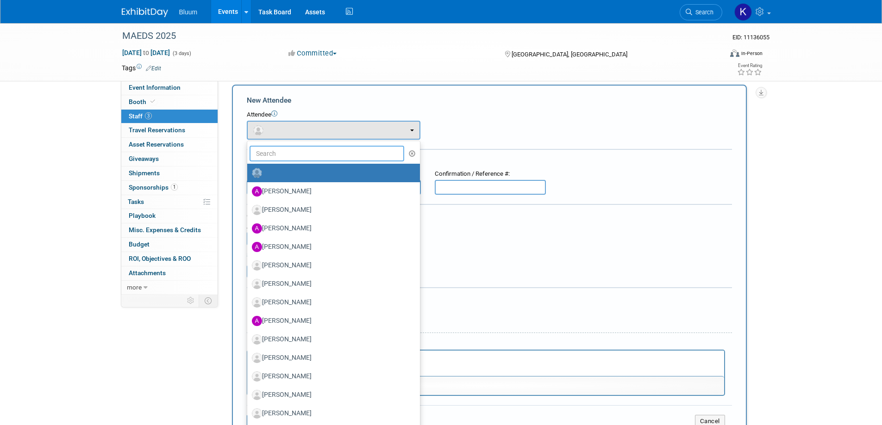
click at [290, 156] on input "text" at bounding box center [327, 154] width 155 height 16
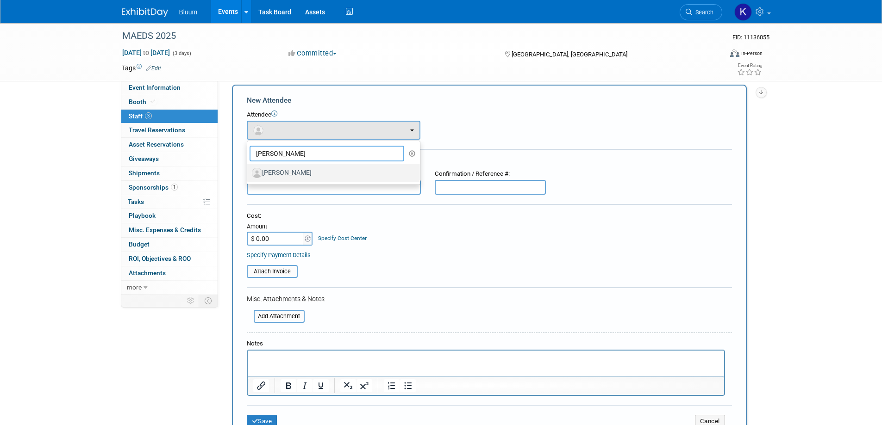
type input "corey"
click at [288, 167] on label "[PERSON_NAME]" at bounding box center [331, 173] width 159 height 15
click at [249, 169] on input "[PERSON_NAME]" at bounding box center [246, 172] width 6 height 6
select select "0e151144-257e-4775-ba26-e0b7c0957fa8"
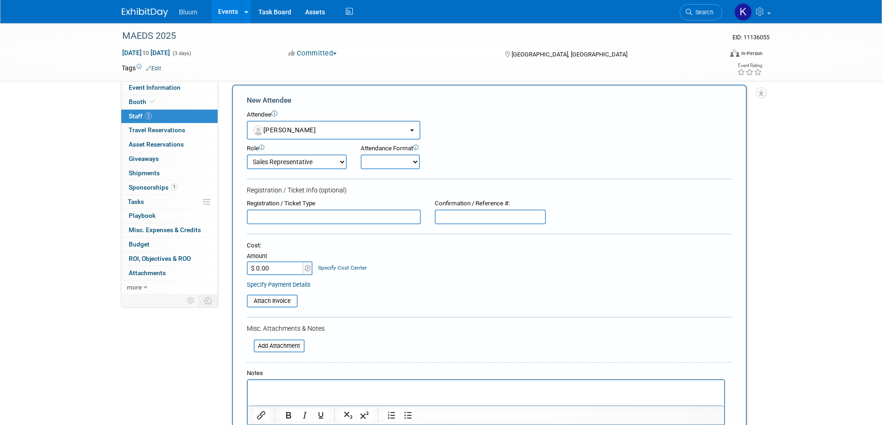
click at [300, 166] on select "Account Executive Demonstrator Event Support Host Leadership Offsite Event Supp…" at bounding box center [297, 162] width 100 height 15
select select "600"
click at [247, 155] on select "Account Executive Demonstrator Event Support Host Leadership Offsite Event Supp…" at bounding box center [297, 162] width 100 height 15
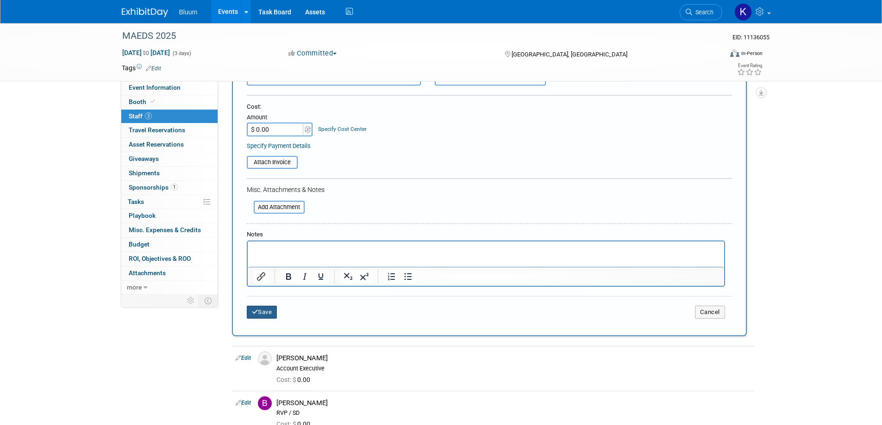
click at [268, 313] on button "Save" at bounding box center [262, 312] width 31 height 13
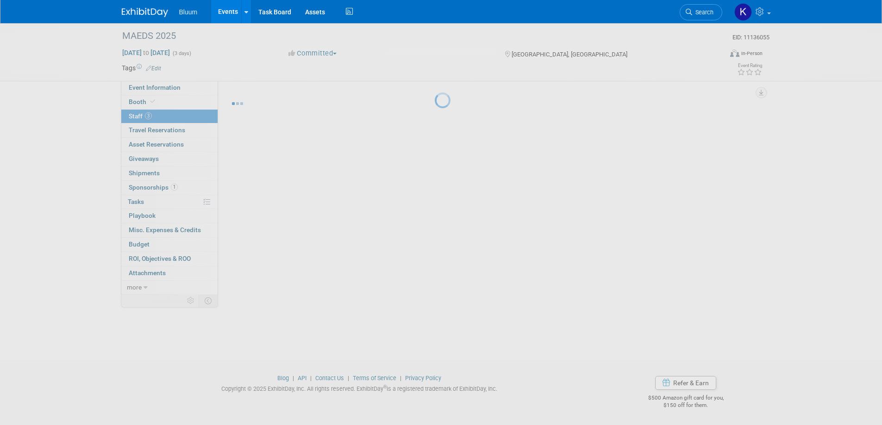
scroll to position [9, 0]
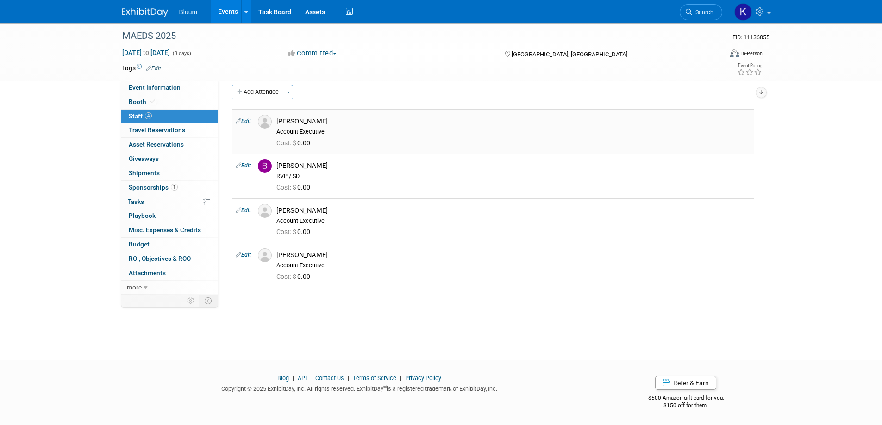
click at [247, 121] on link "Edit" at bounding box center [243, 121] width 15 height 6
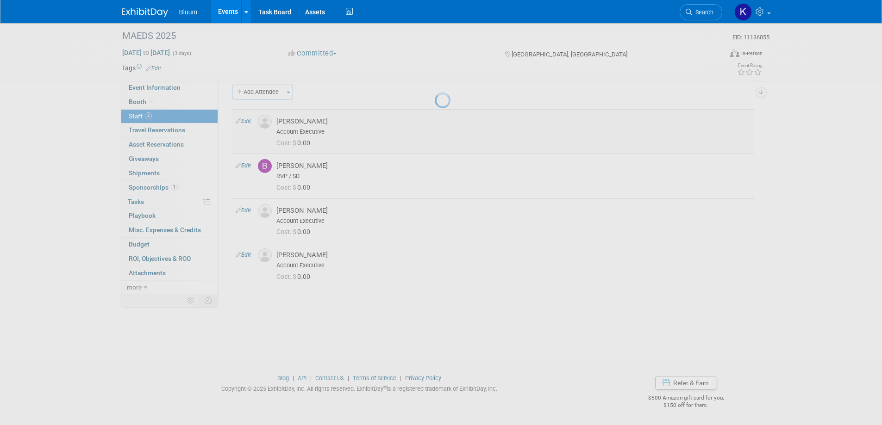
select select "cff26405-fad2-4fd7-836d-812ea5d52366"
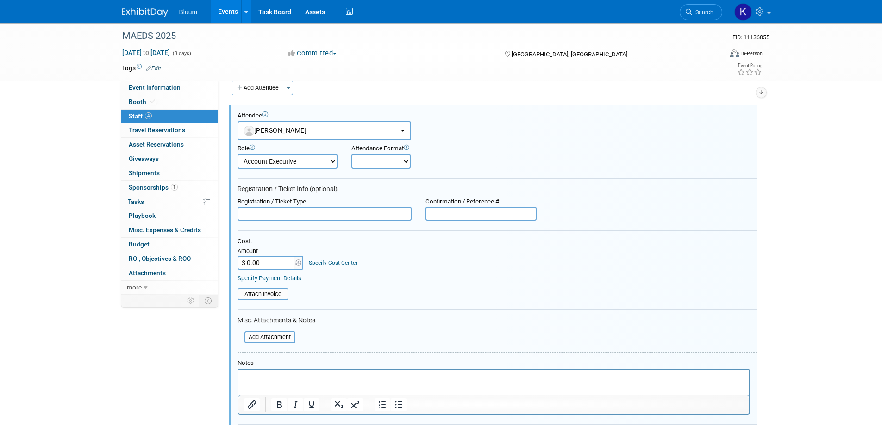
scroll to position [0, 0]
click at [257, 375] on p "Rich Text Area. Press ALT-0 for help." at bounding box center [493, 378] width 500 height 9
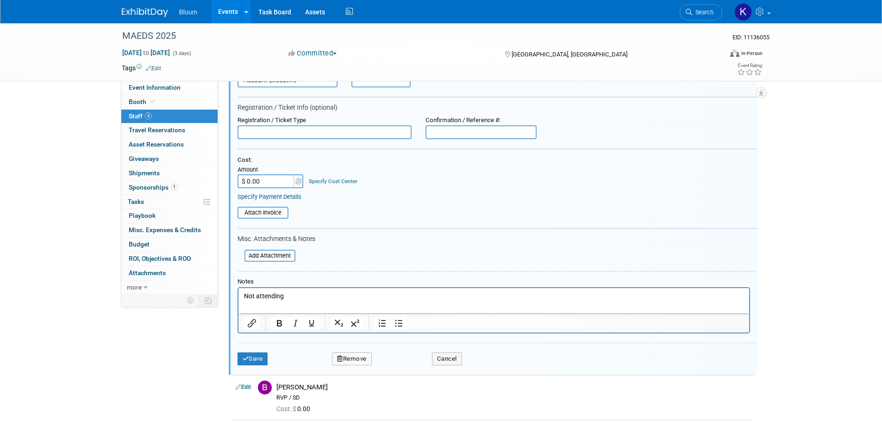
scroll to position [106, 0]
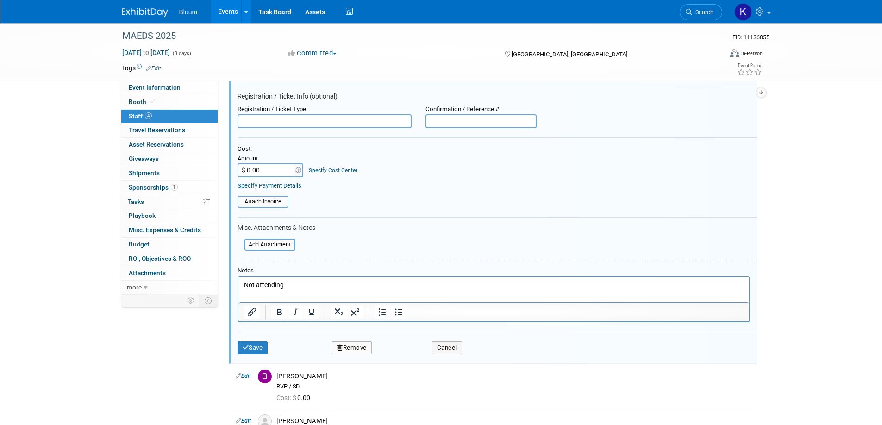
drag, startPoint x: 287, startPoint y: 279, endPoint x: 217, endPoint y: 289, distance: 70.6
click at [238, 289] on html "Not attending" at bounding box center [493, 283] width 511 height 13
drag, startPoint x: 277, startPoint y: 284, endPoint x: 201, endPoint y: 284, distance: 76.4
click at [238, 284] on html "Not attending" at bounding box center [493, 283] width 511 height 13
click at [257, 349] on button "Save" at bounding box center [252, 348] width 31 height 13
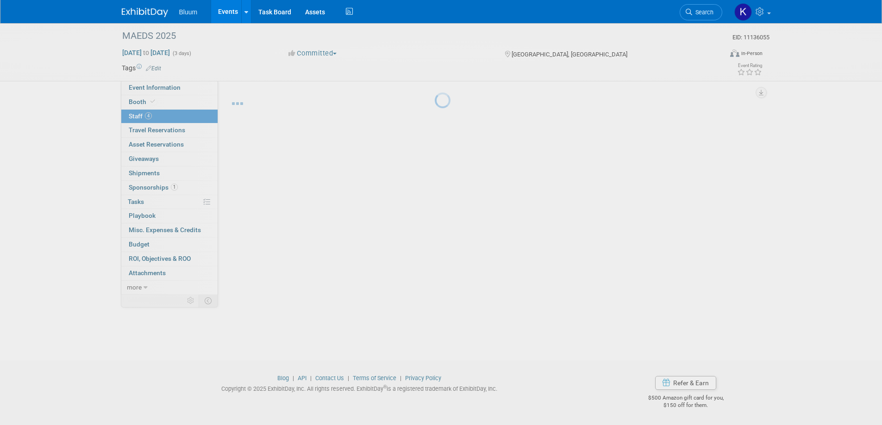
scroll to position [9, 0]
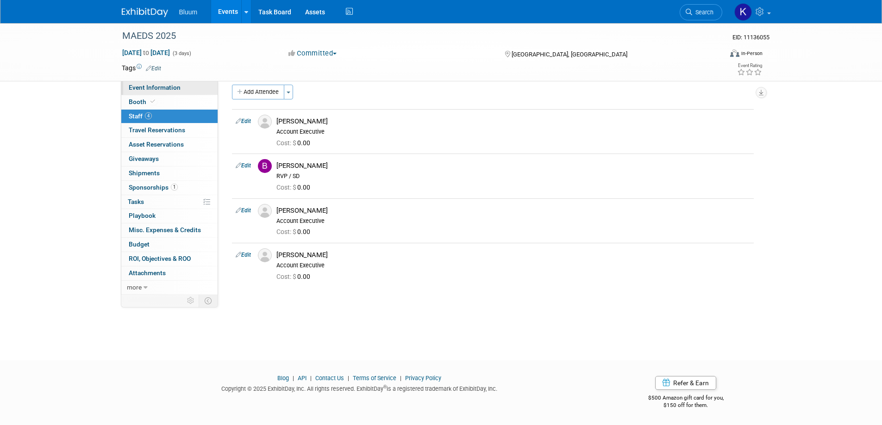
click at [163, 88] on span "Event Information" at bounding box center [155, 87] width 52 height 7
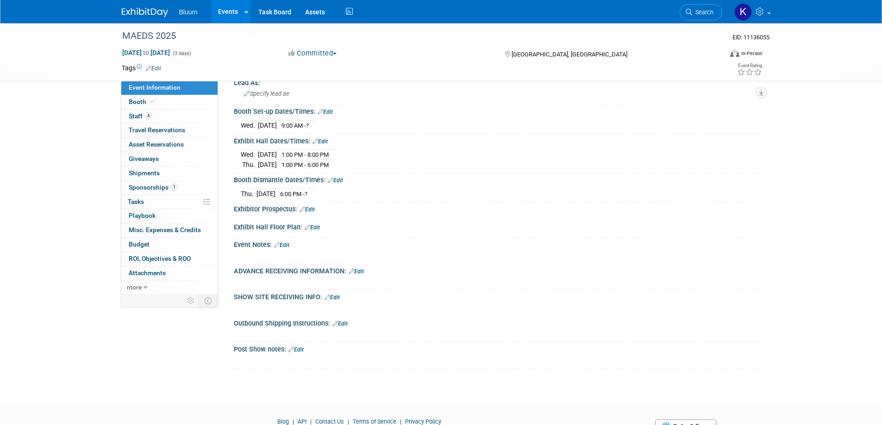
scroll to position [267, 0]
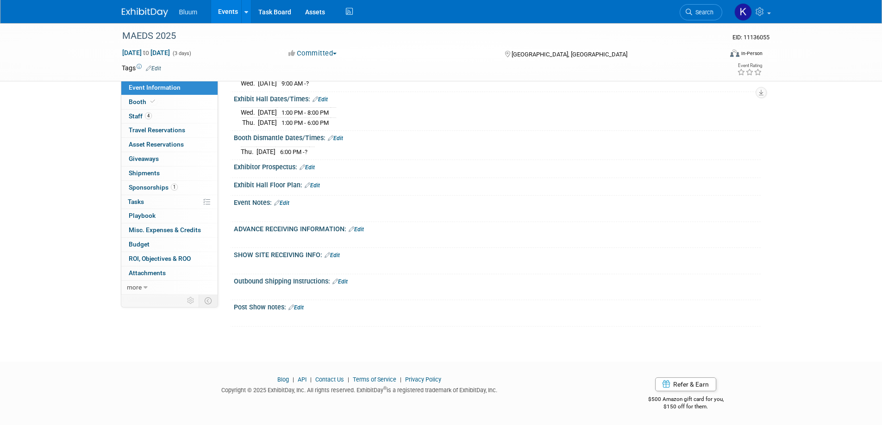
click at [287, 202] on link "Edit" at bounding box center [281, 203] width 15 height 6
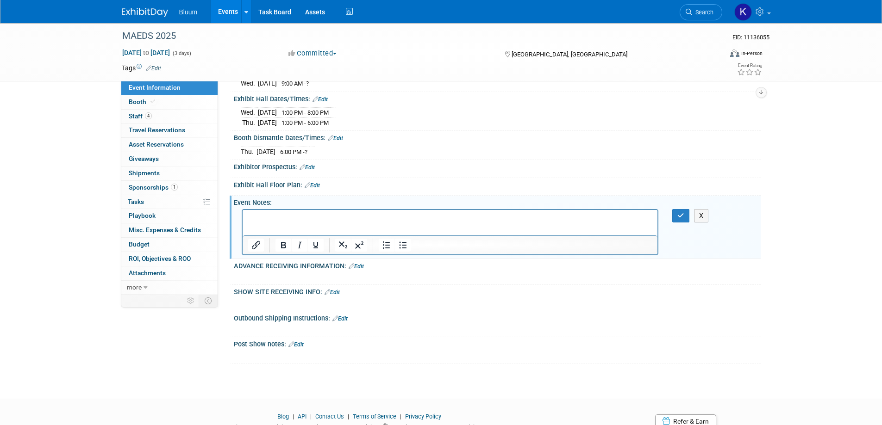
scroll to position [0, 0]
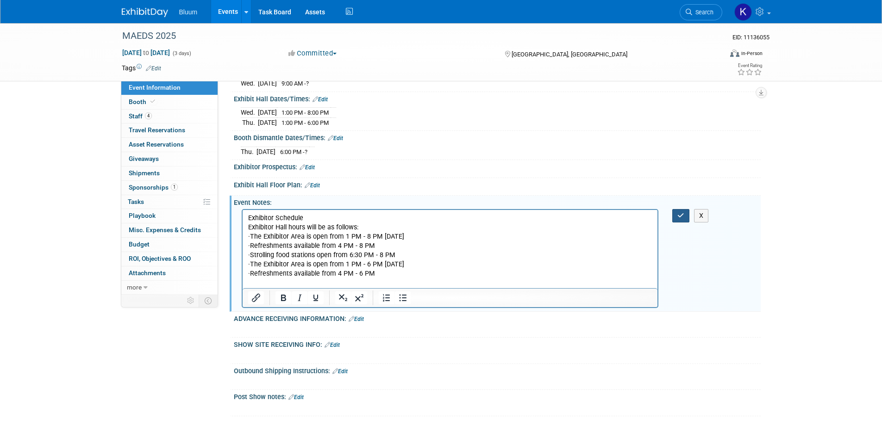
click at [675, 210] on button "button" at bounding box center [680, 215] width 17 height 13
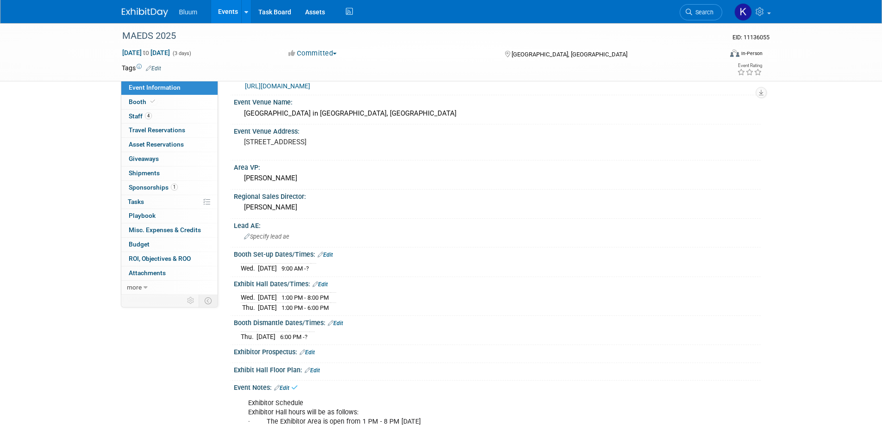
scroll to position [174, 0]
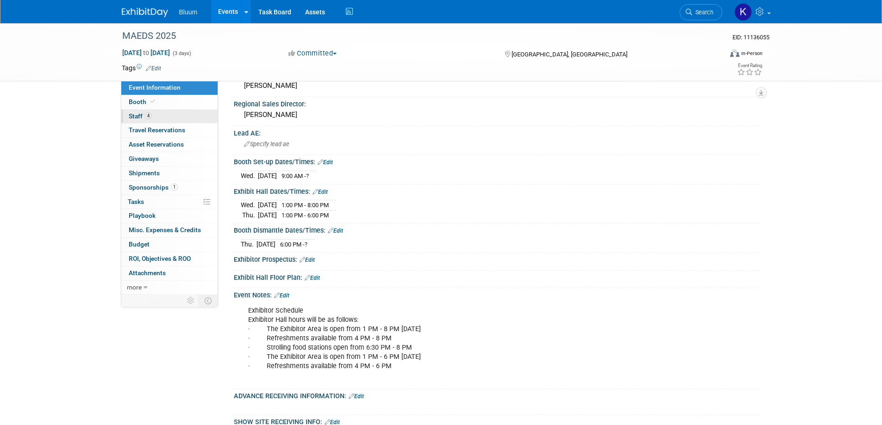
click at [137, 112] on link "4 Staff 4" at bounding box center [169, 117] width 96 height 14
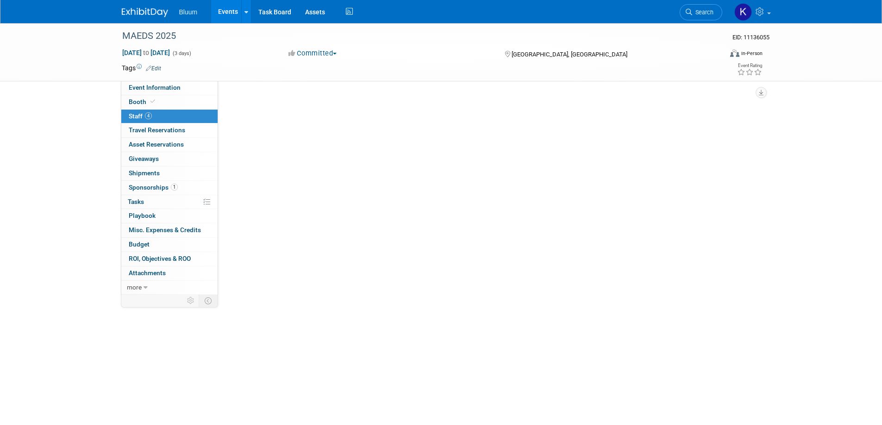
scroll to position [0, 0]
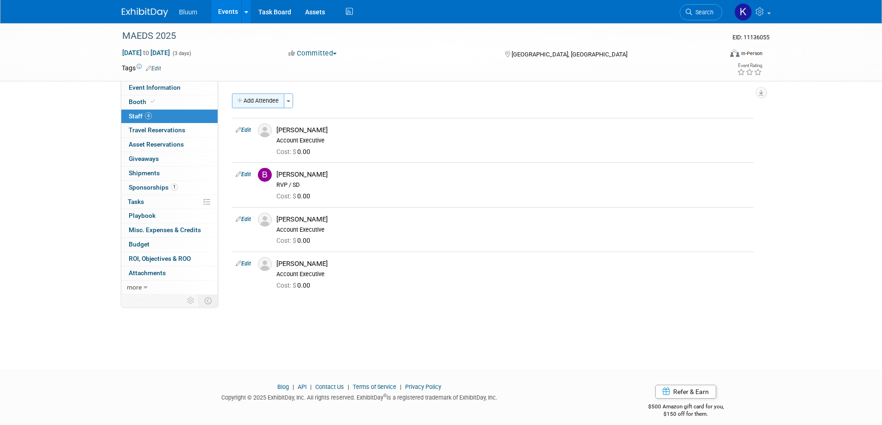
click at [253, 99] on button "Add Attendee" at bounding box center [258, 101] width 52 height 15
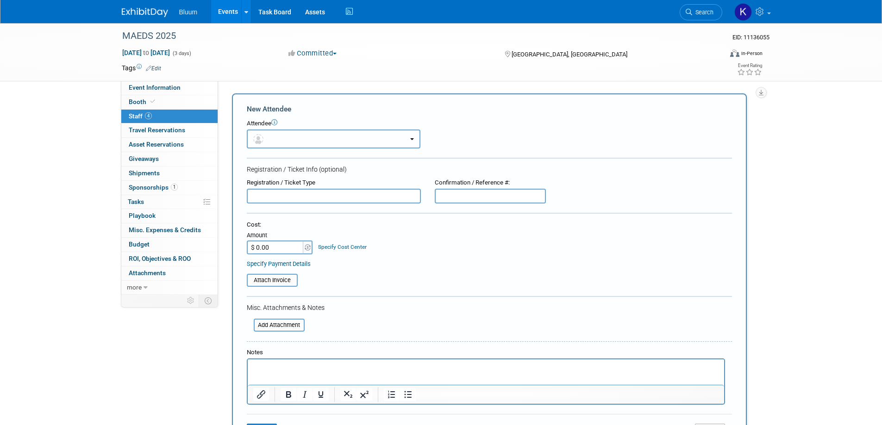
click at [291, 137] on button "button" at bounding box center [334, 139] width 174 height 19
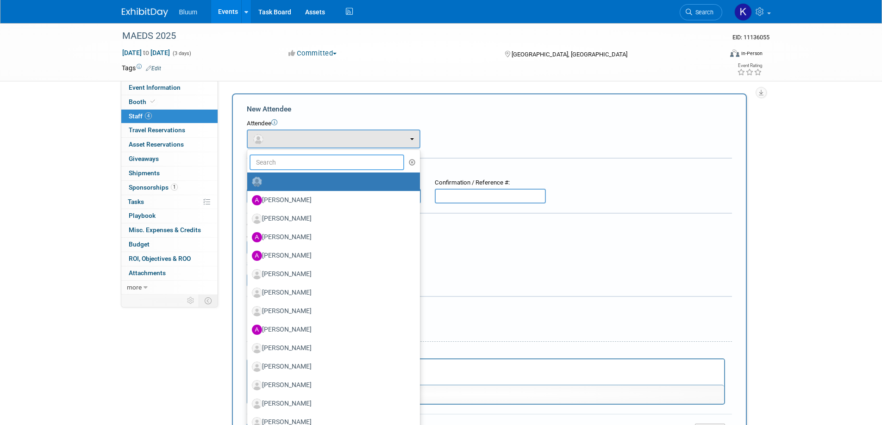
click at [281, 159] on input "text" at bounding box center [327, 163] width 155 height 16
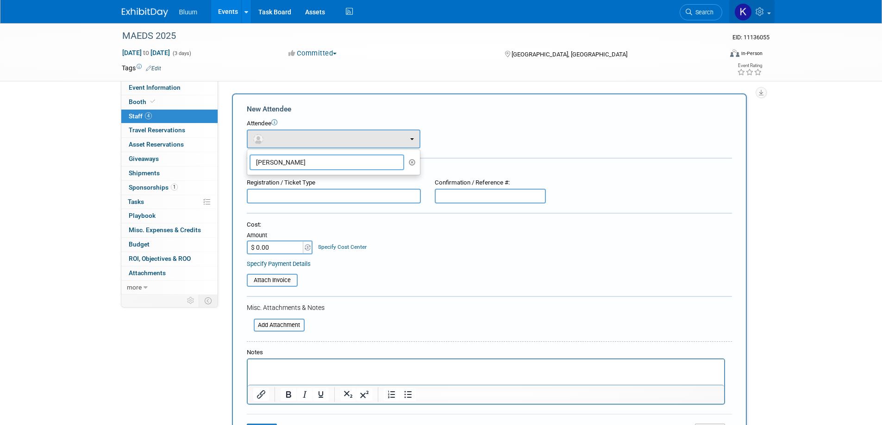
type input "dawn"
click at [756, 12] on icon at bounding box center [760, 11] width 11 height 8
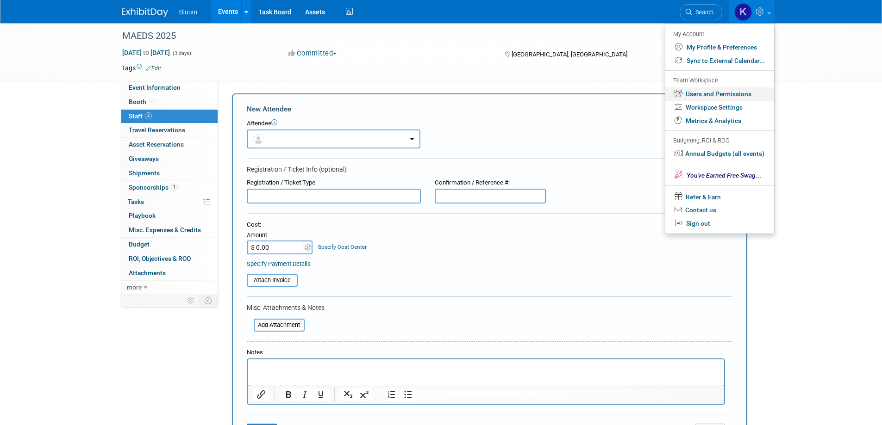
click at [705, 95] on link "Users and Permissions" at bounding box center [719, 93] width 109 height 13
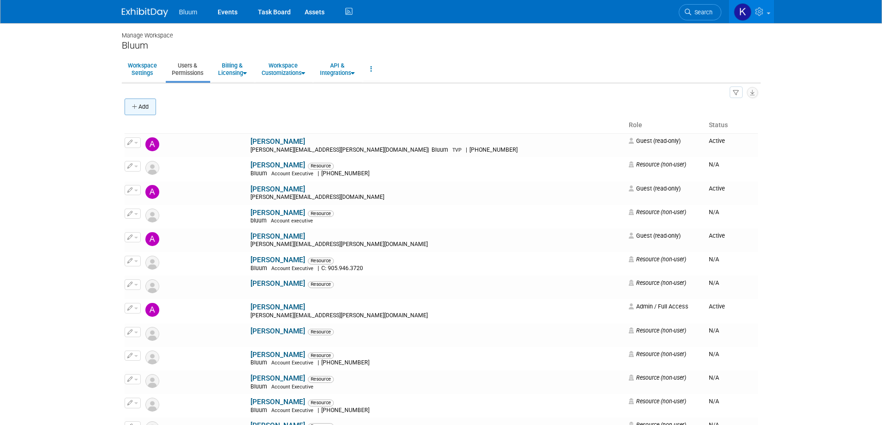
click at [131, 106] on button "Add" at bounding box center [140, 107] width 31 height 17
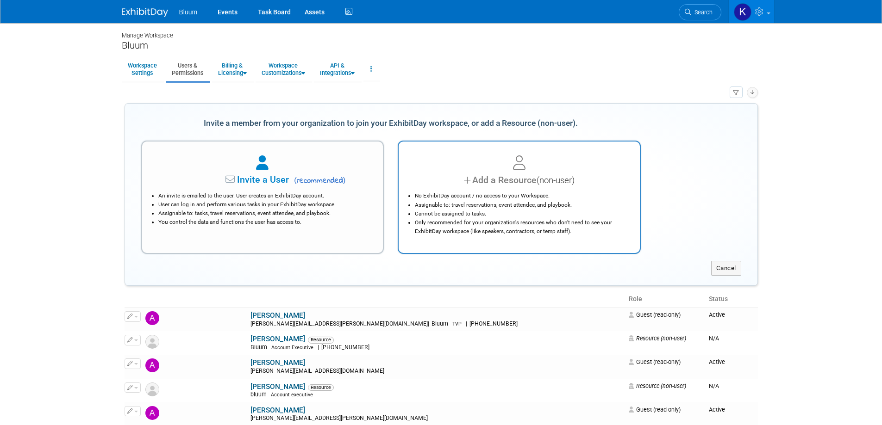
click at [456, 184] on div "Add a Resource (non-user)" at bounding box center [519, 180] width 218 height 13
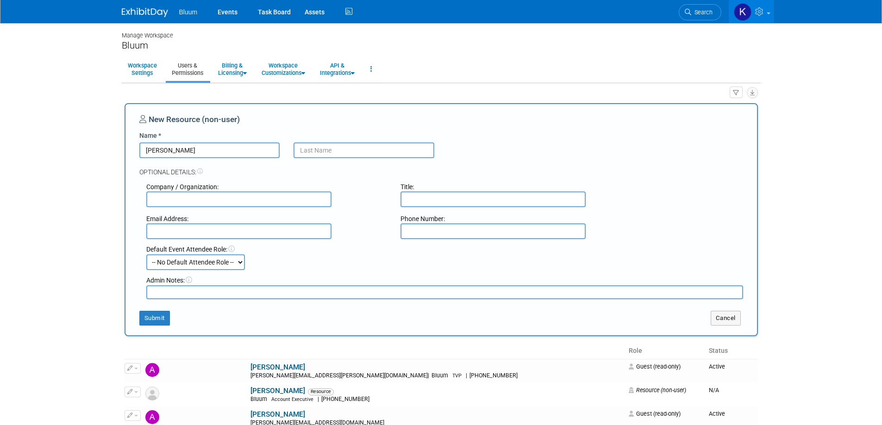
type input "[PERSON_NAME]"
type input "l"
type input "[PERSON_NAME]"
click at [277, 196] on input "text" at bounding box center [238, 200] width 185 height 16
type input "HP"
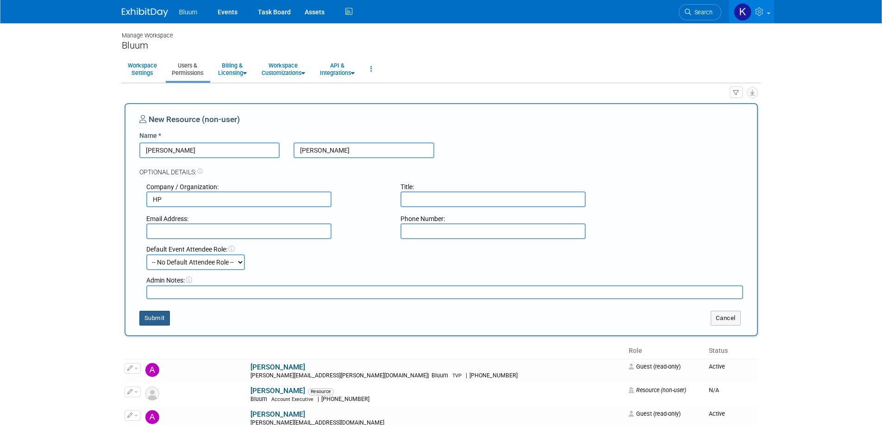
click at [158, 323] on button "Submit" at bounding box center [154, 318] width 31 height 15
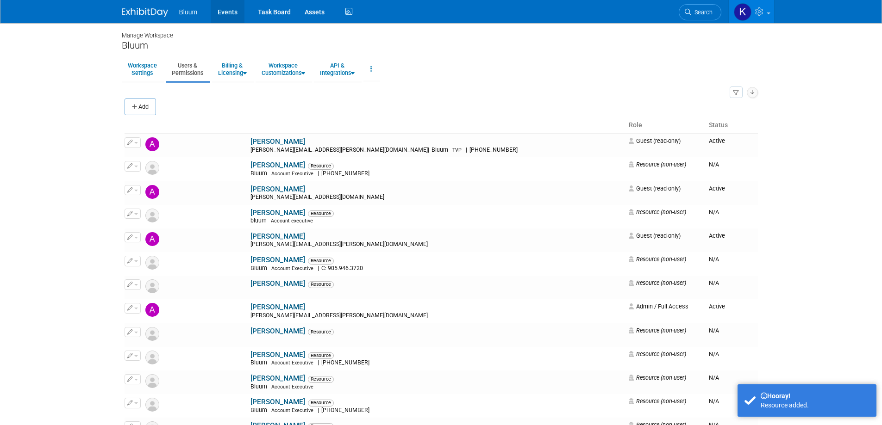
click at [226, 16] on link "Events" at bounding box center [228, 11] width 34 height 23
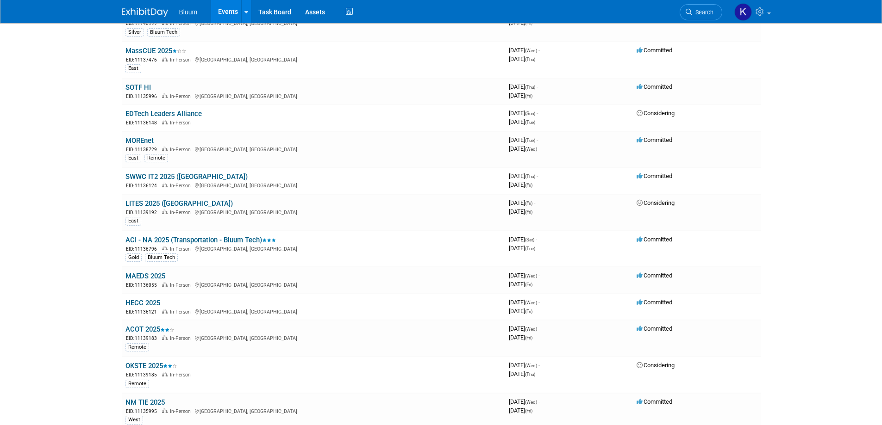
scroll to position [370, 0]
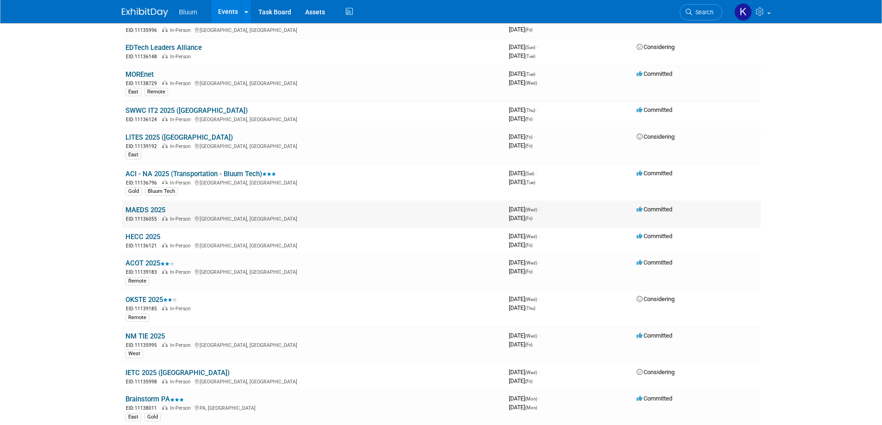
click at [146, 208] on link "MAEDS 2025" at bounding box center [145, 210] width 40 height 8
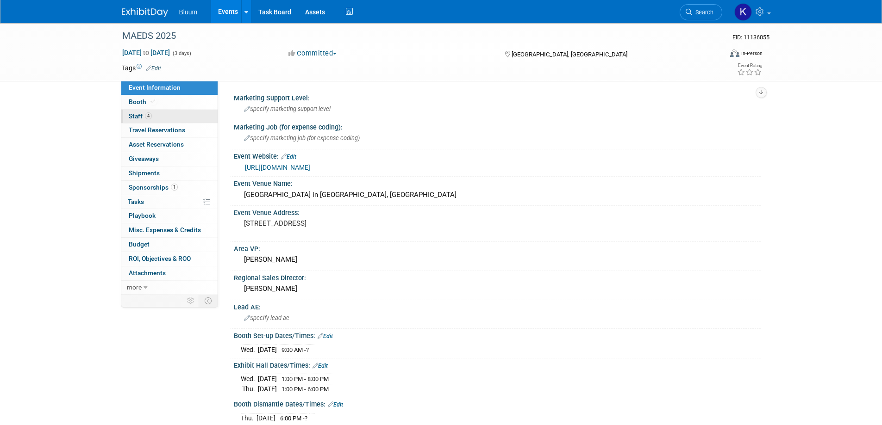
click at [140, 119] on span "Staff 4" at bounding box center [140, 115] width 23 height 7
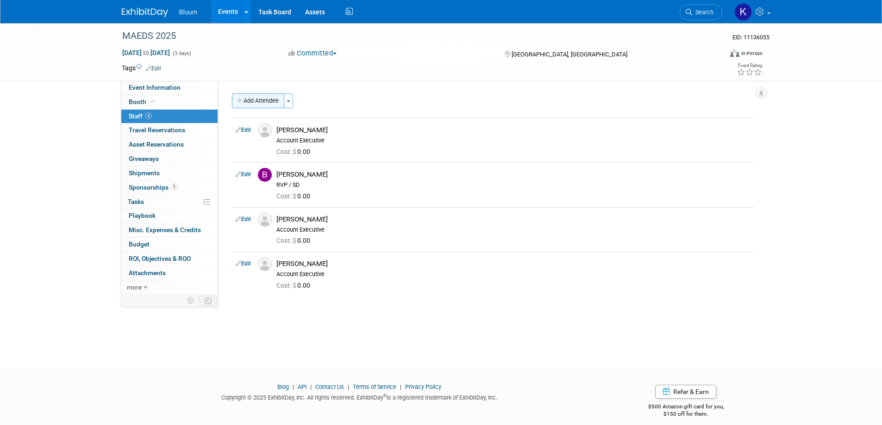
click at [276, 100] on button "Add Attendee" at bounding box center [258, 101] width 52 height 15
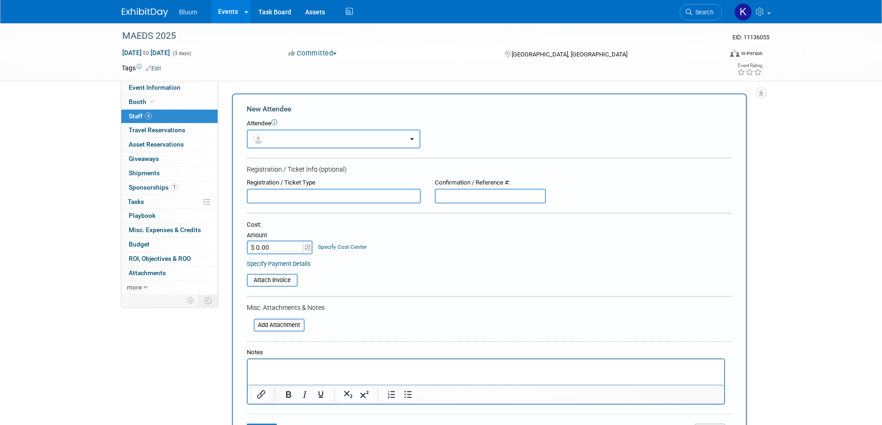
click at [295, 135] on button "button" at bounding box center [334, 139] width 174 height 19
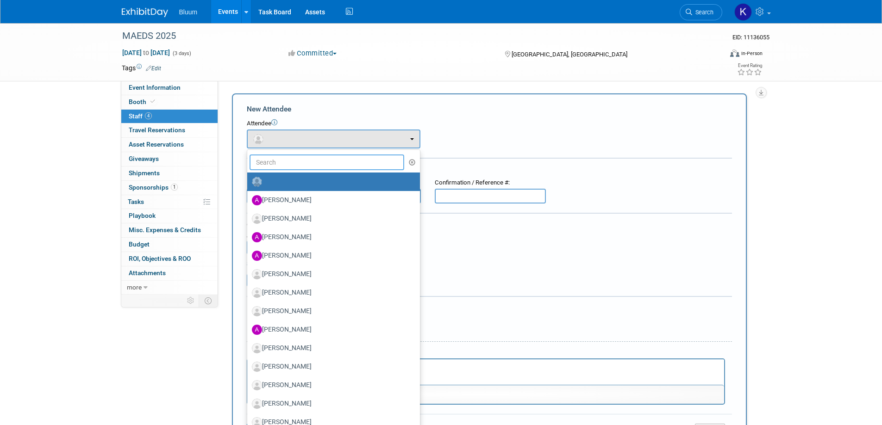
click at [291, 159] on input "text" at bounding box center [327, 163] width 155 height 16
type input "daw"
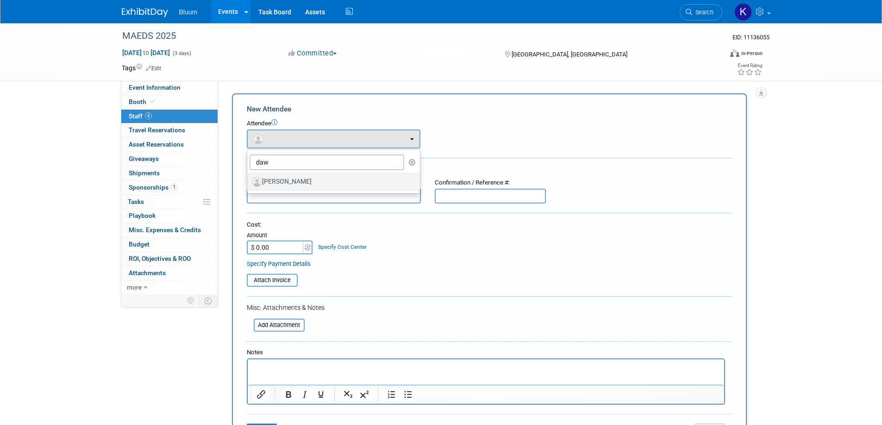
click at [283, 181] on label "[PERSON_NAME]" at bounding box center [331, 182] width 159 height 15
click at [249, 181] on input "[PERSON_NAME]" at bounding box center [246, 181] width 6 height 6
select select "51fff47e-11e0-491a-b153-61683fe32764"
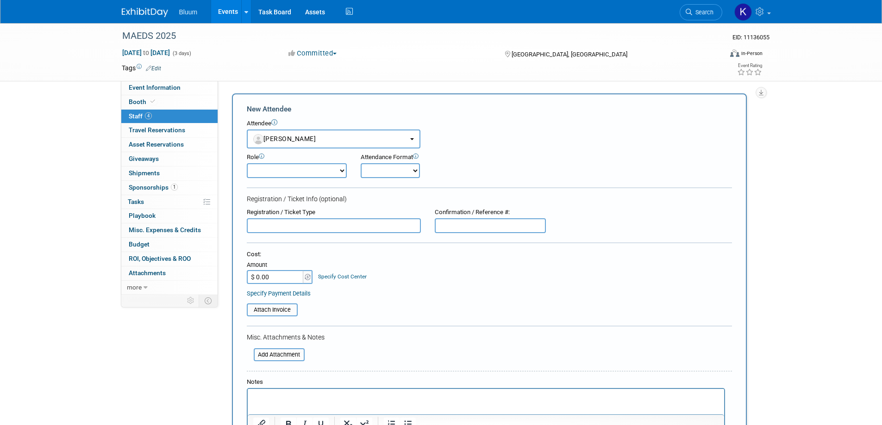
click at [320, 171] on select "Account Executive Demonstrator Event Support Host Leadership Offsite Event Supp…" at bounding box center [297, 170] width 100 height 15
select select "100"
click at [247, 163] on select "Account Executive Demonstrator Event Support Host Leadership Offsite Event Supp…" at bounding box center [297, 170] width 100 height 15
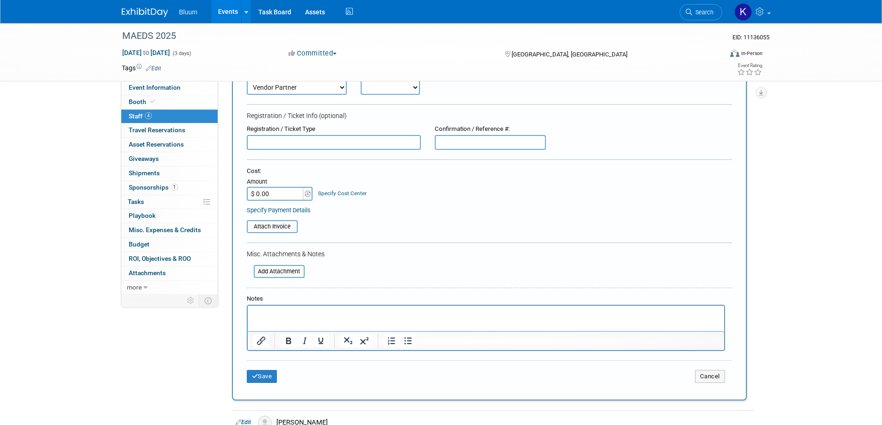
scroll to position [93, 0]
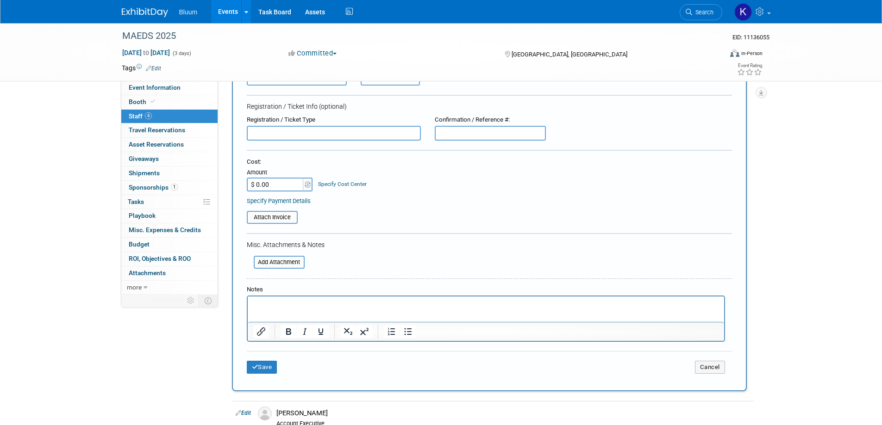
click at [273, 306] on p "Rich Text Area. Press ALT-0 for help." at bounding box center [486, 304] width 466 height 9
click at [267, 368] on button "Save" at bounding box center [262, 367] width 31 height 13
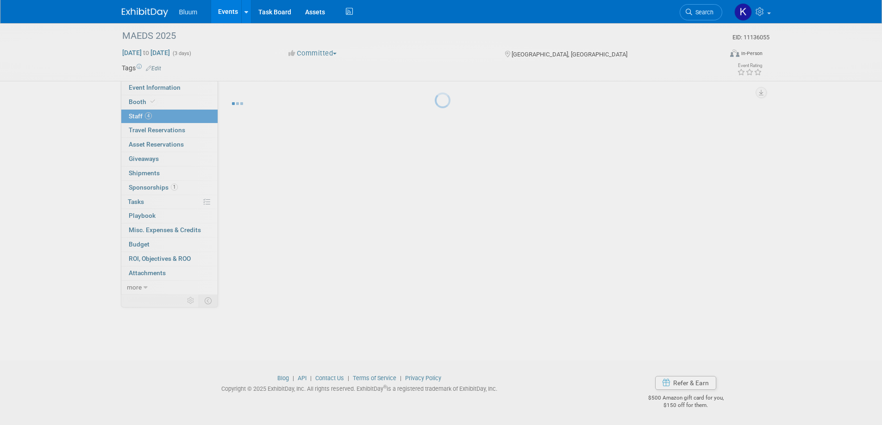
scroll to position [40, 0]
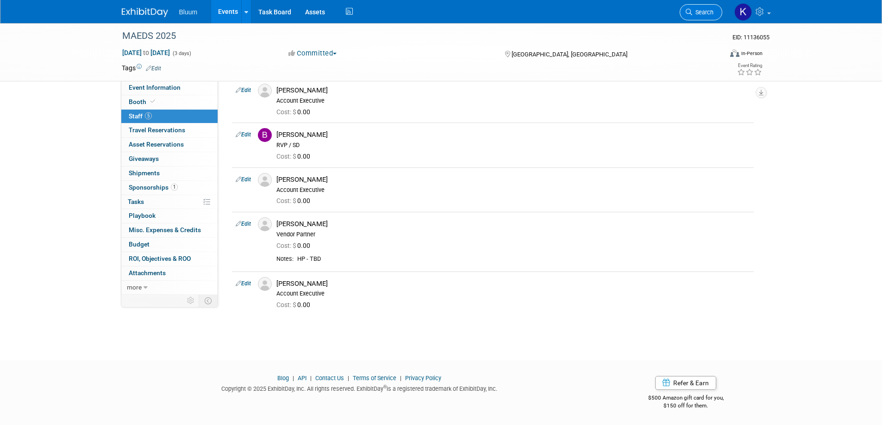
click at [708, 7] on link "Search" at bounding box center [701, 12] width 43 height 16
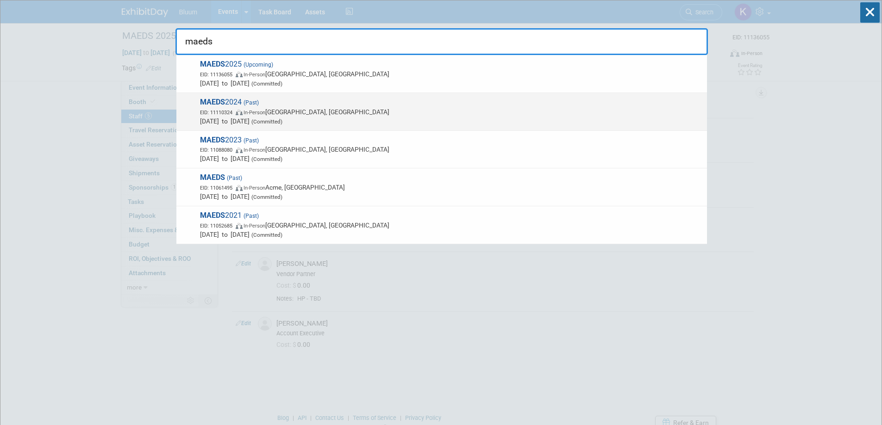
type input "maeds"
click at [250, 114] on span "In-Person" at bounding box center [254, 113] width 22 height 6
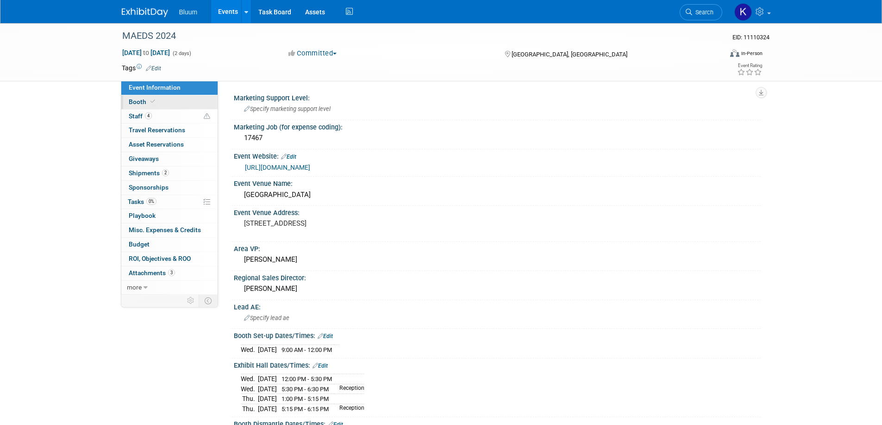
click at [133, 105] on span "Booth" at bounding box center [143, 101] width 28 height 7
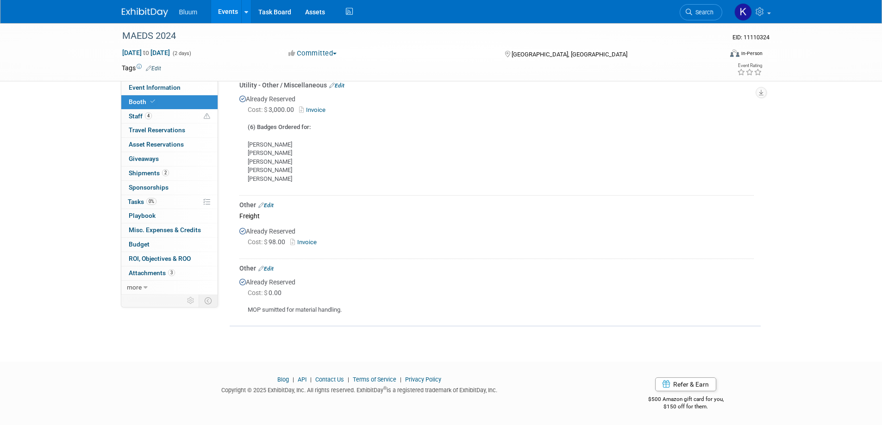
scroll to position [210, 0]
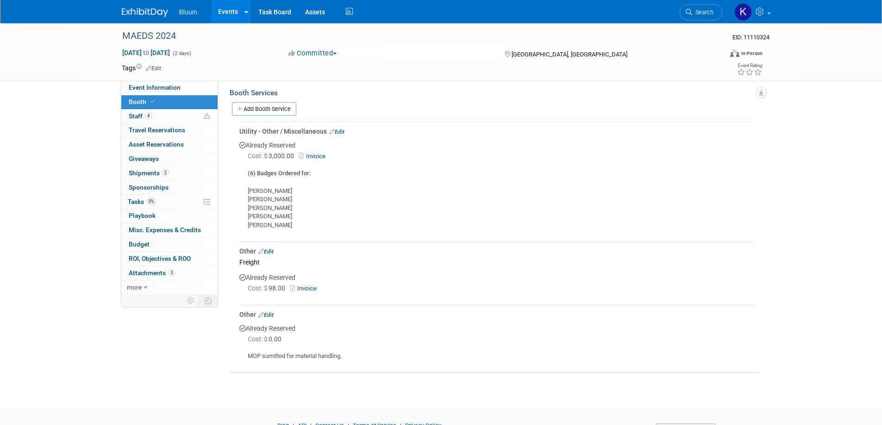
click at [225, 10] on link "Events" at bounding box center [228, 11] width 34 height 23
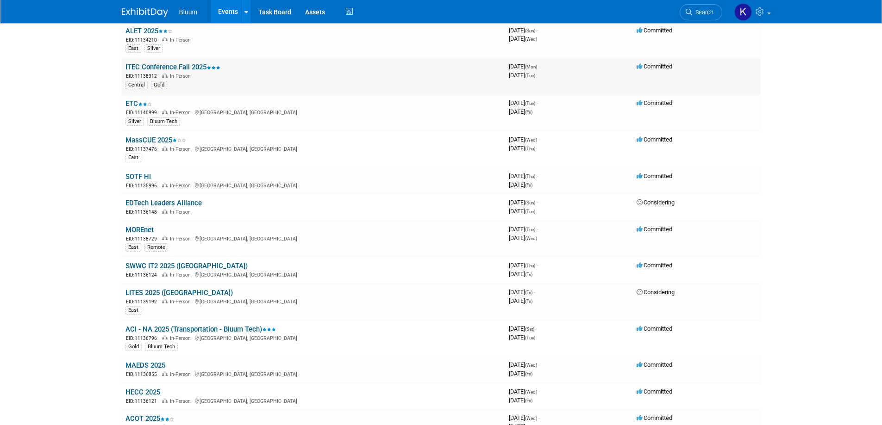
scroll to position [231, 0]
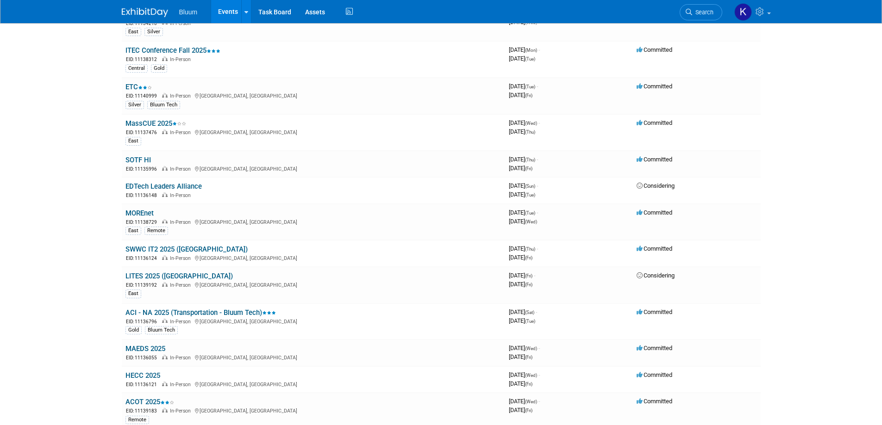
click at [137, 345] on link "MAEDS 2025" at bounding box center [145, 349] width 40 height 8
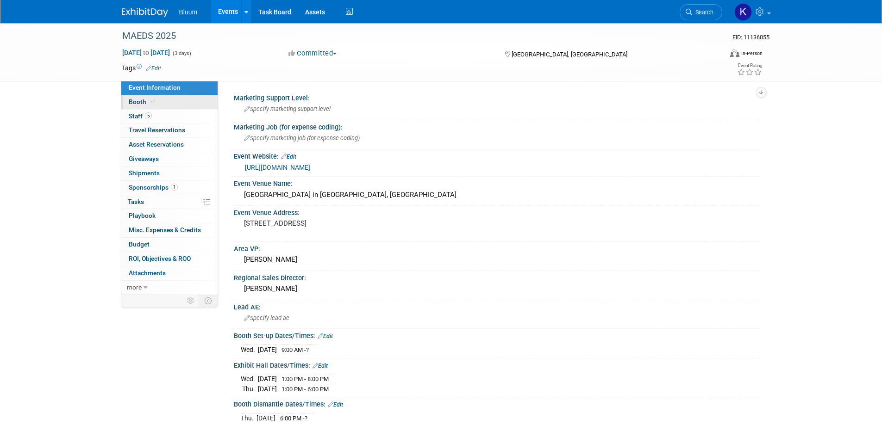
click at [141, 101] on span "Booth" at bounding box center [143, 101] width 28 height 7
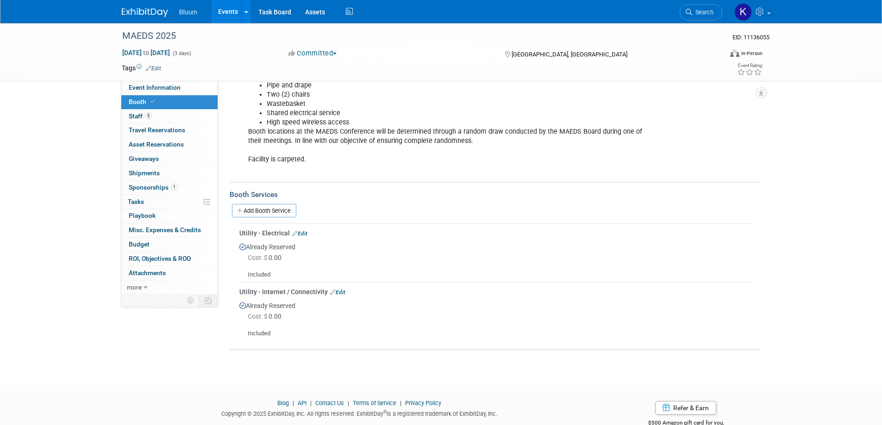
scroll to position [278, 0]
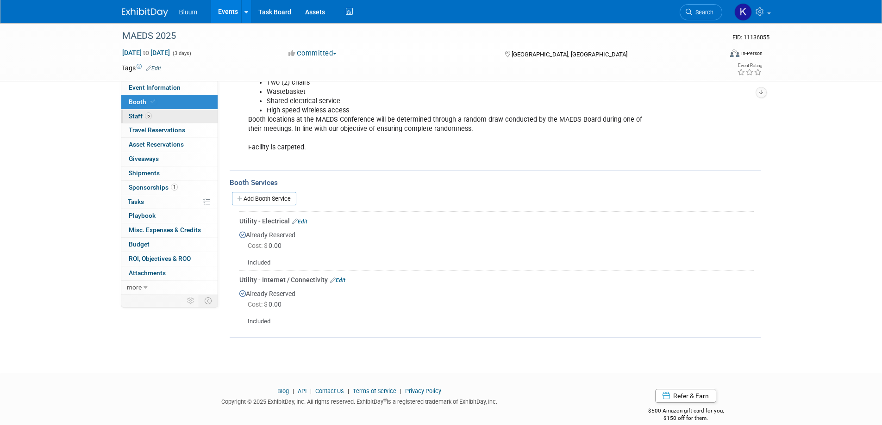
click at [137, 117] on span "Staff 5" at bounding box center [140, 115] width 23 height 7
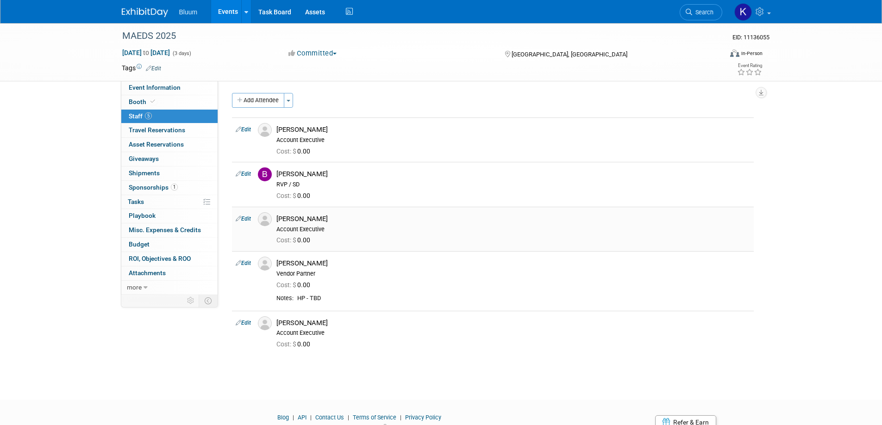
scroll to position [0, 0]
click at [257, 108] on div "Add Attendee Toggle Dropdown Quick -Tag Attendees Apply X (me) select all cancel" at bounding box center [493, 225] width 522 height 262
click at [256, 104] on button "Add Attendee" at bounding box center [258, 101] width 52 height 15
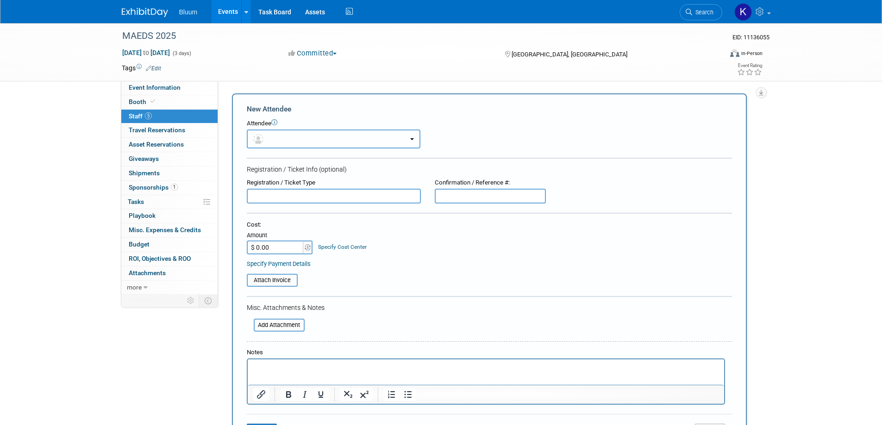
click at [345, 137] on button "button" at bounding box center [334, 139] width 174 height 19
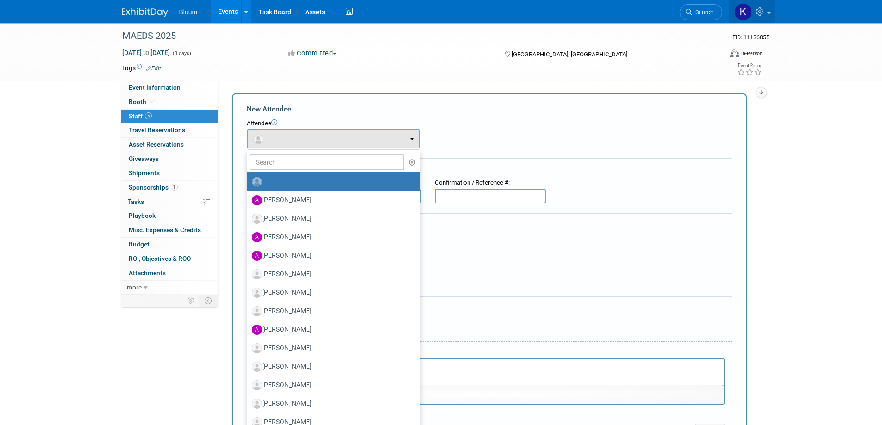
click at [755, 16] on link at bounding box center [751, 11] width 45 height 23
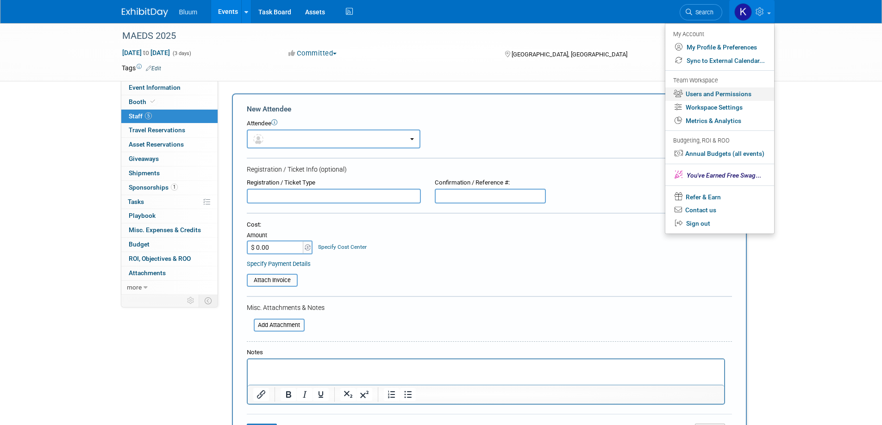
click at [699, 94] on link "Users and Permissions" at bounding box center [719, 93] width 109 height 13
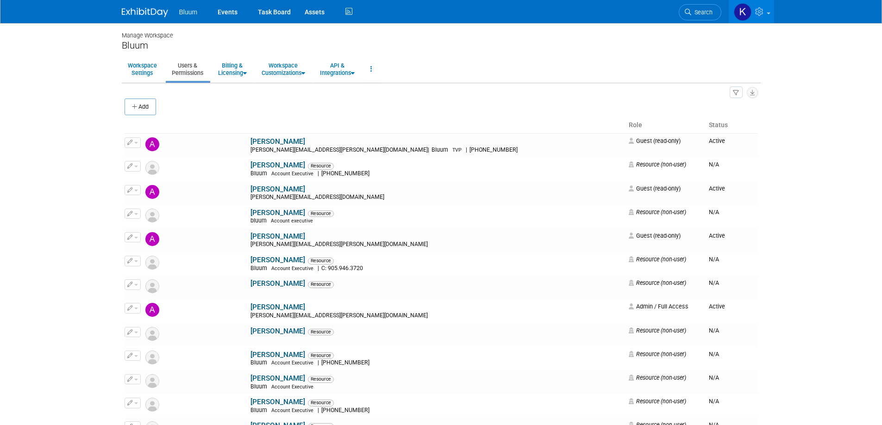
click at [140, 109] on button "Add" at bounding box center [140, 107] width 31 height 17
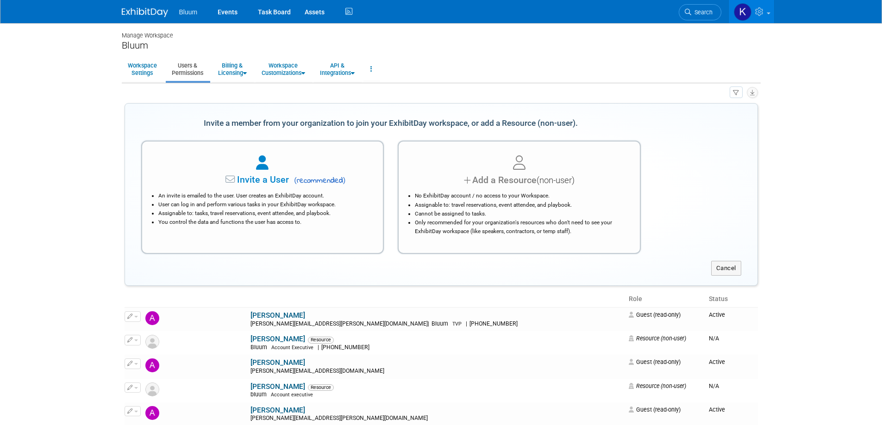
click at [482, 179] on div "Add a Resource (non-user)" at bounding box center [519, 180] width 218 height 13
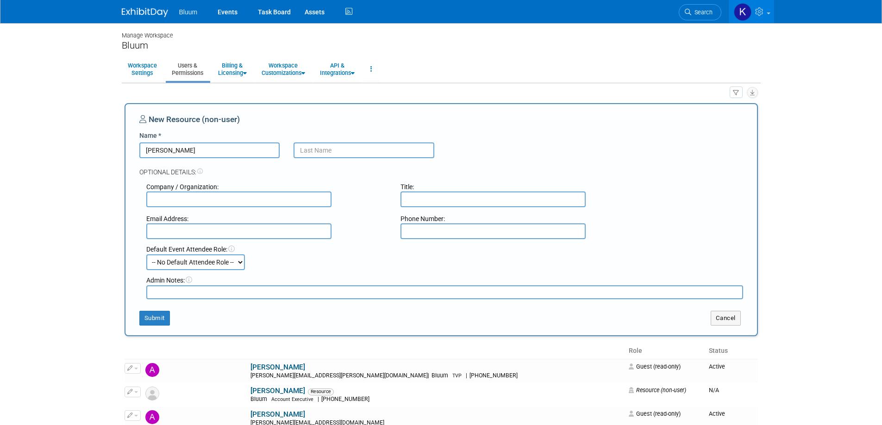
type input "Garth"
click at [331, 150] on input "Stidlolph" at bounding box center [363, 151] width 141 height 16
type input "Stidolph"
drag, startPoint x: 152, startPoint y: 321, endPoint x: 154, endPoint y: 316, distance: 5.2
click at [152, 320] on button "Submit" at bounding box center [154, 318] width 31 height 15
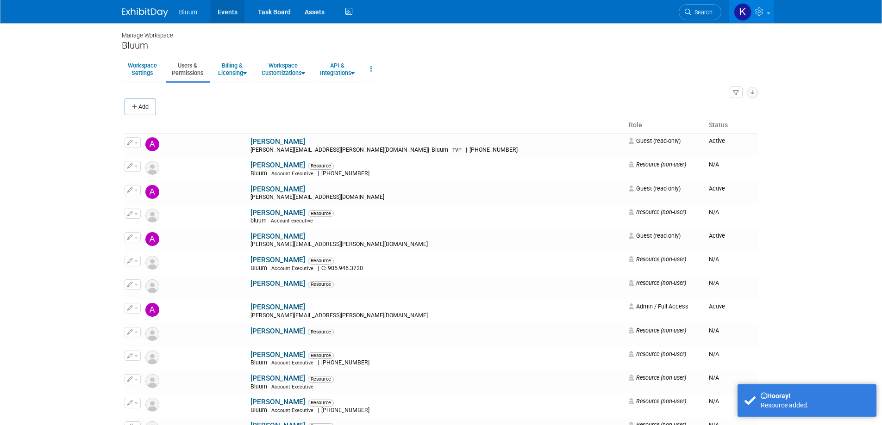
click at [223, 10] on link "Events" at bounding box center [228, 11] width 34 height 23
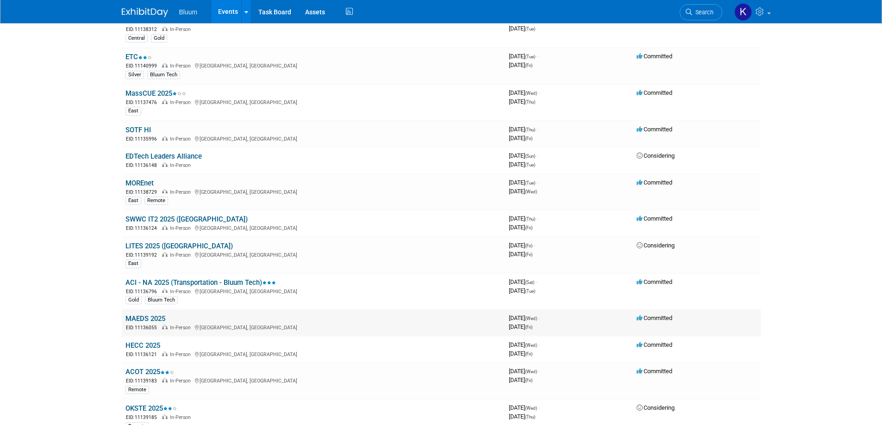
scroll to position [278, 0]
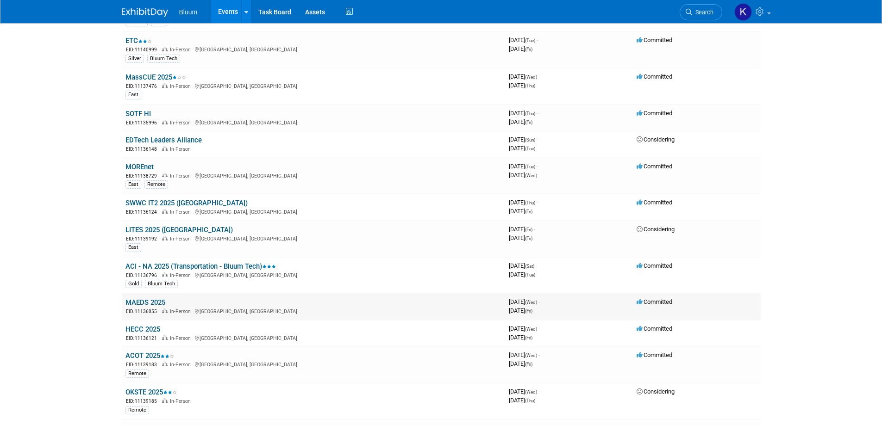
click at [152, 307] on td "MAEDS 2025 EID: 11136055 In-Person [GEOGRAPHIC_DATA], [GEOGRAPHIC_DATA]" at bounding box center [313, 306] width 383 height 26
click at [152, 304] on link "MAEDS 2025" at bounding box center [145, 303] width 40 height 8
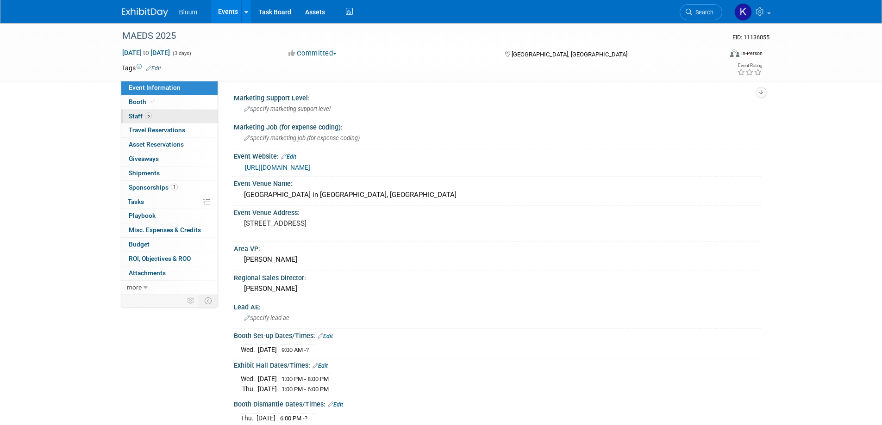
click at [131, 116] on span "Staff 5" at bounding box center [140, 115] width 23 height 7
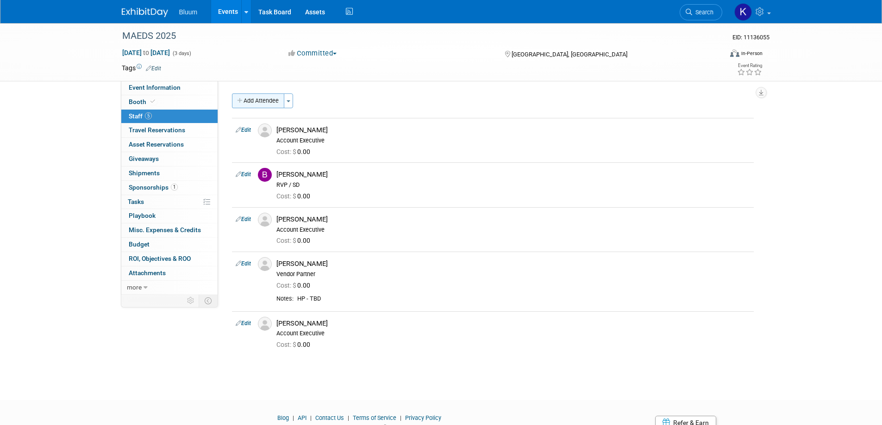
click at [271, 95] on button "Add Attendee" at bounding box center [258, 101] width 52 height 15
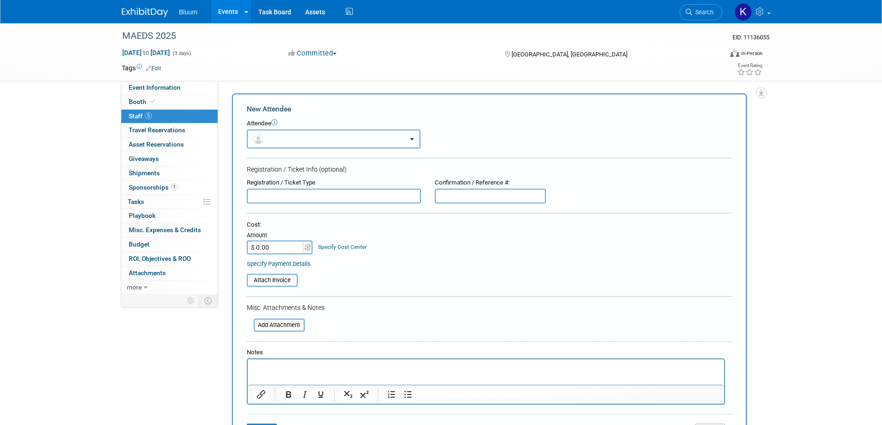
click at [296, 133] on button "button" at bounding box center [334, 139] width 174 height 19
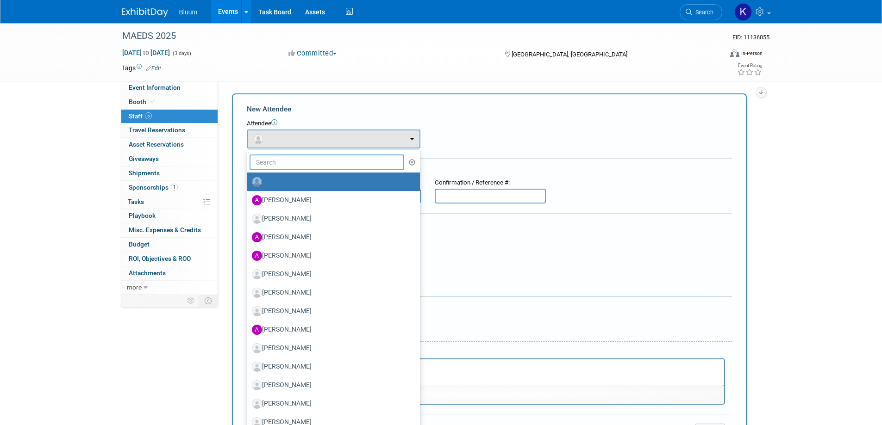
click at [288, 163] on input "text" at bounding box center [327, 163] width 155 height 16
type input "[PERSON_NAME]"
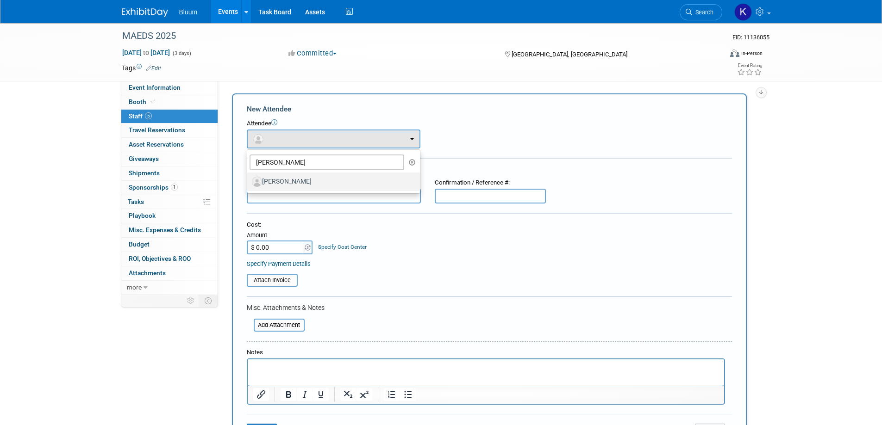
click at [288, 176] on label "[PERSON_NAME]" at bounding box center [331, 182] width 159 height 15
click at [249, 178] on input "[PERSON_NAME]" at bounding box center [246, 181] width 6 height 6
select select "78640e30-453c-4507-80ea-807266bacfa4"
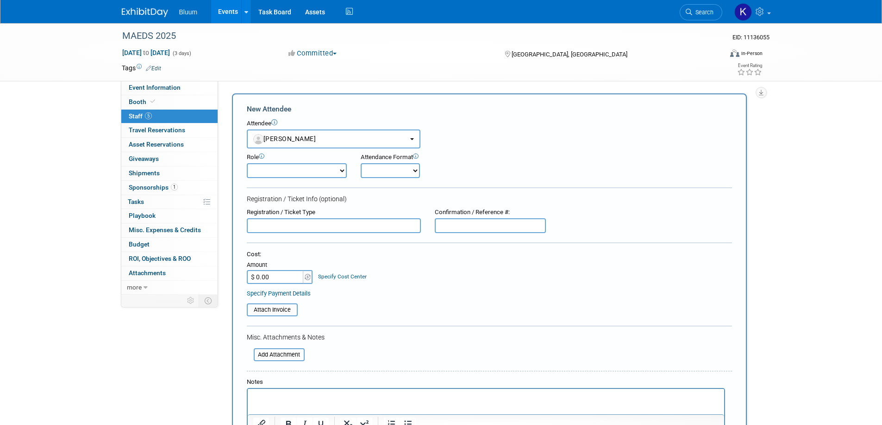
click at [286, 172] on select "Account Executive Demonstrator Event Support Host Leadership Offsite Event Supp…" at bounding box center [297, 170] width 100 height 15
select select "600"
click at [247, 163] on select "Account Executive Demonstrator Event Support Host Leadership Offsite Event Supp…" at bounding box center [297, 170] width 100 height 15
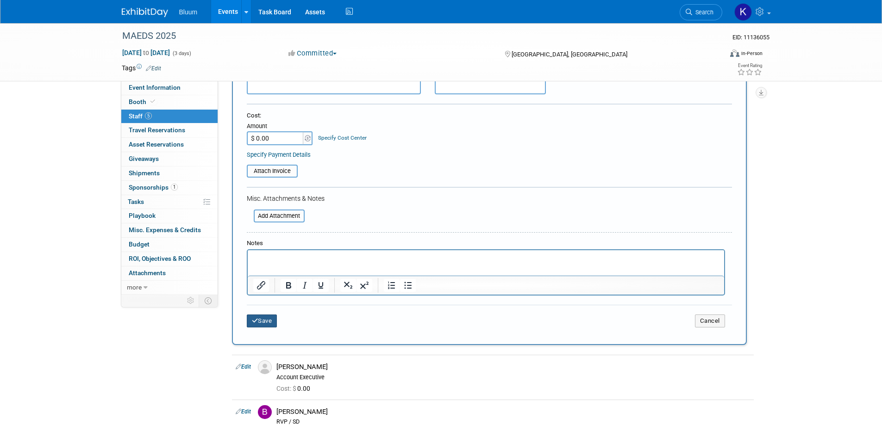
click at [268, 318] on button "Save" at bounding box center [262, 321] width 31 height 13
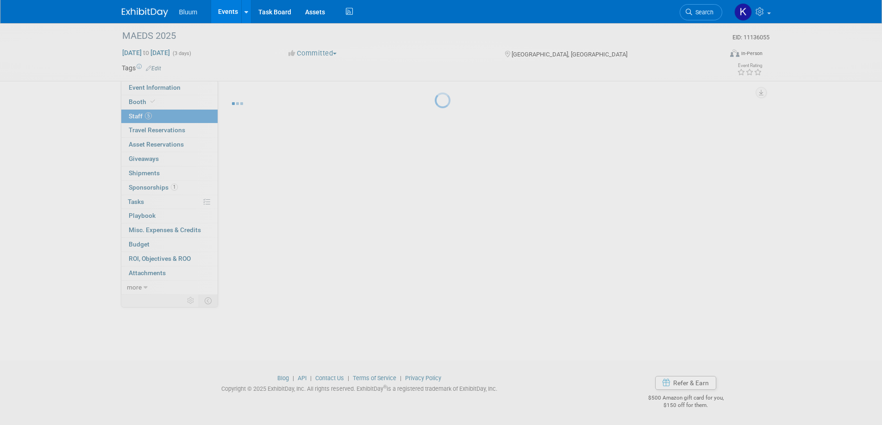
scroll to position [85, 0]
